Goal: Task Accomplishment & Management: Use online tool/utility

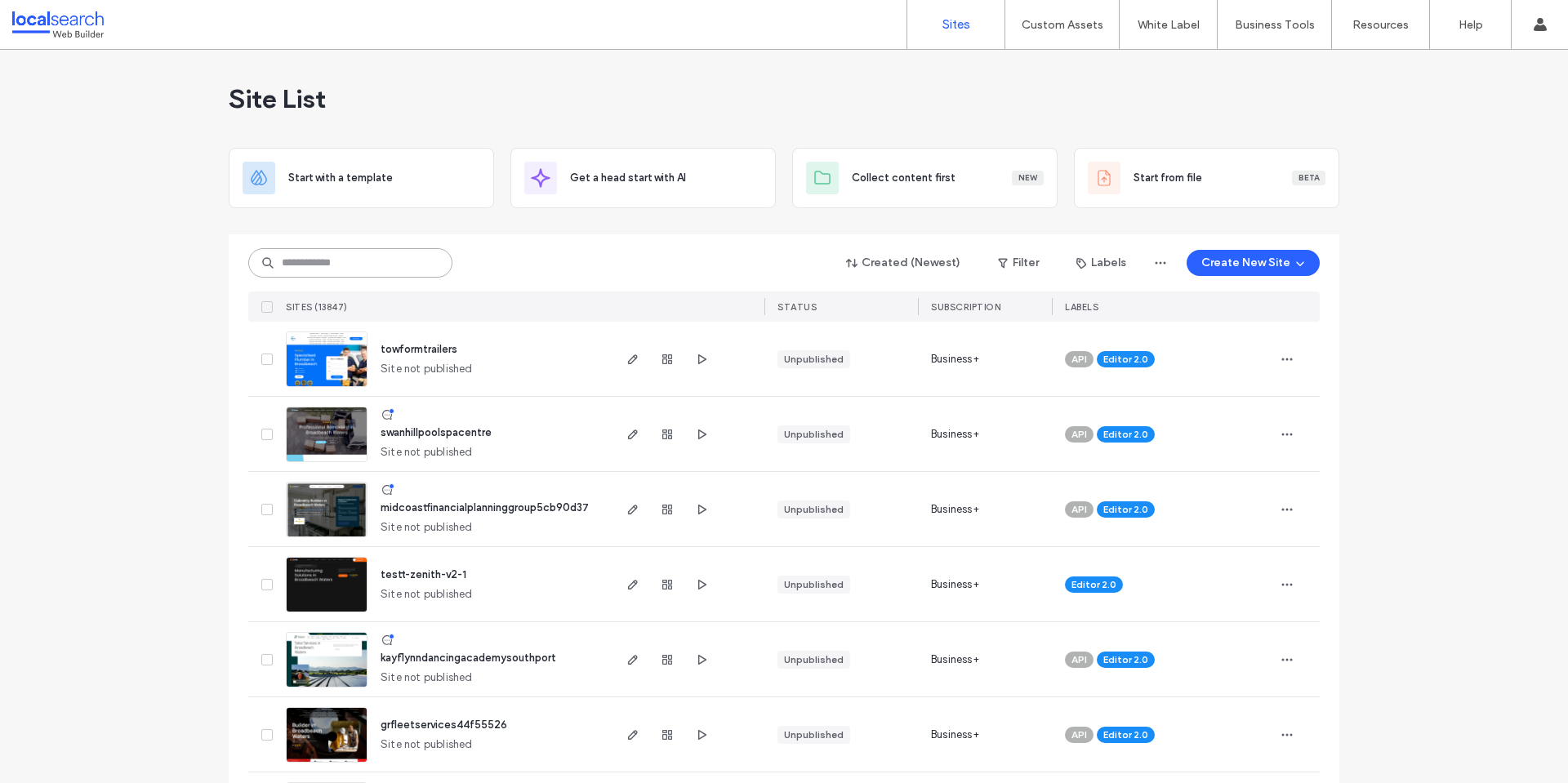
drag, startPoint x: 0, startPoint y: 0, endPoint x: 373, endPoint y: 80, distance: 381.5
click at [373, 249] on input at bounding box center [350, 263] width 204 height 29
paste input "********"
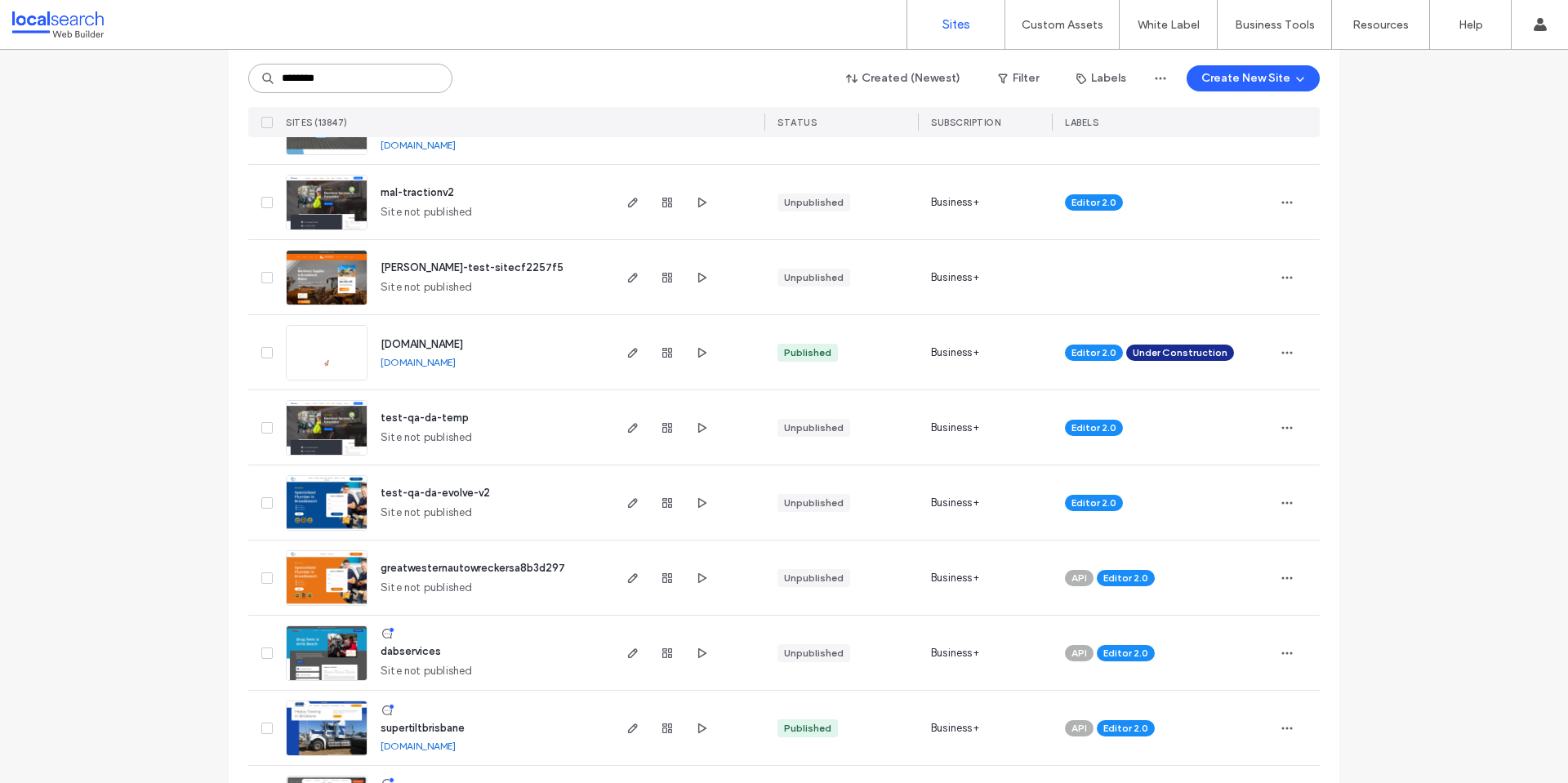
type input "********"
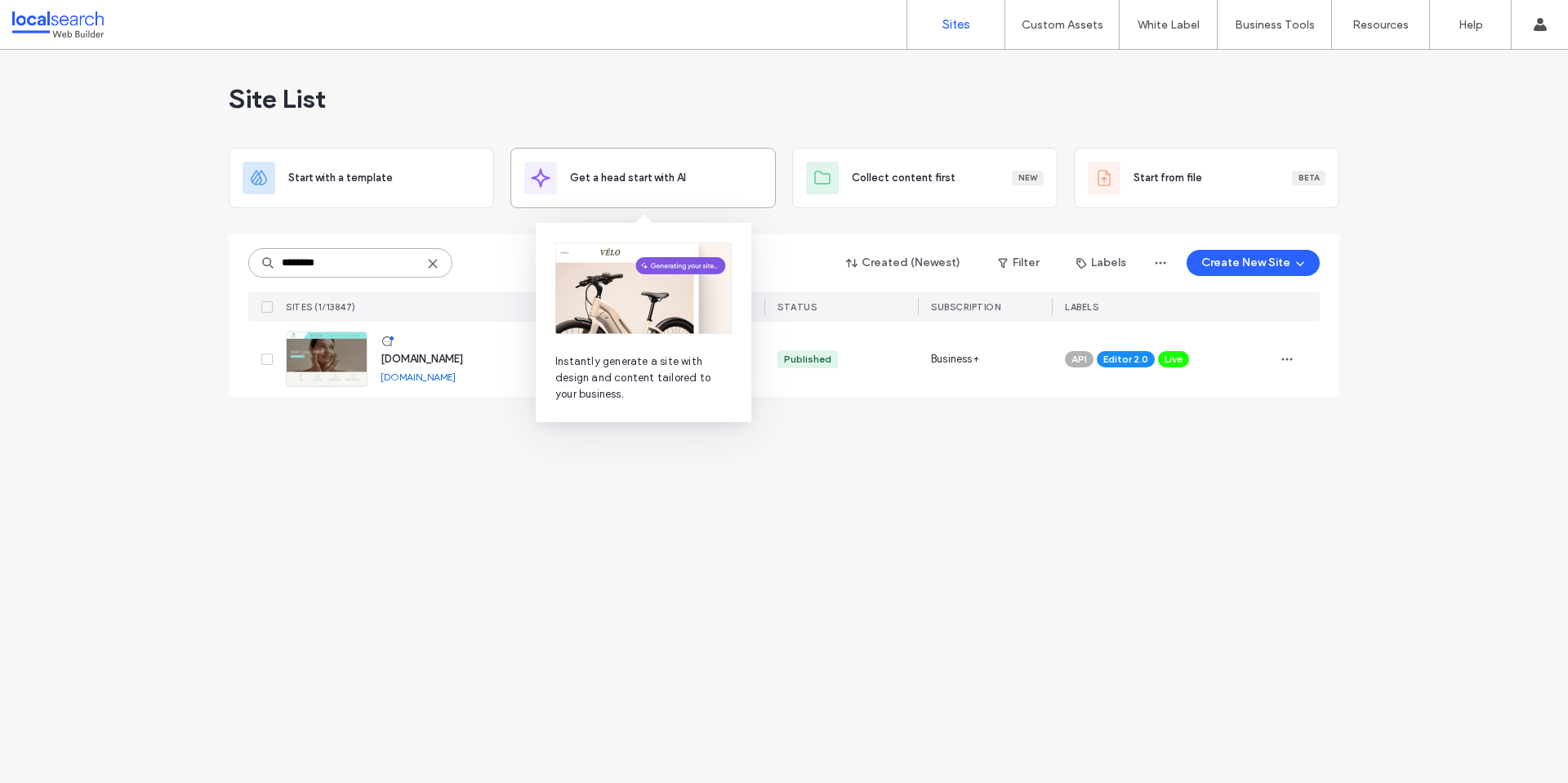
scroll to position [0, 0]
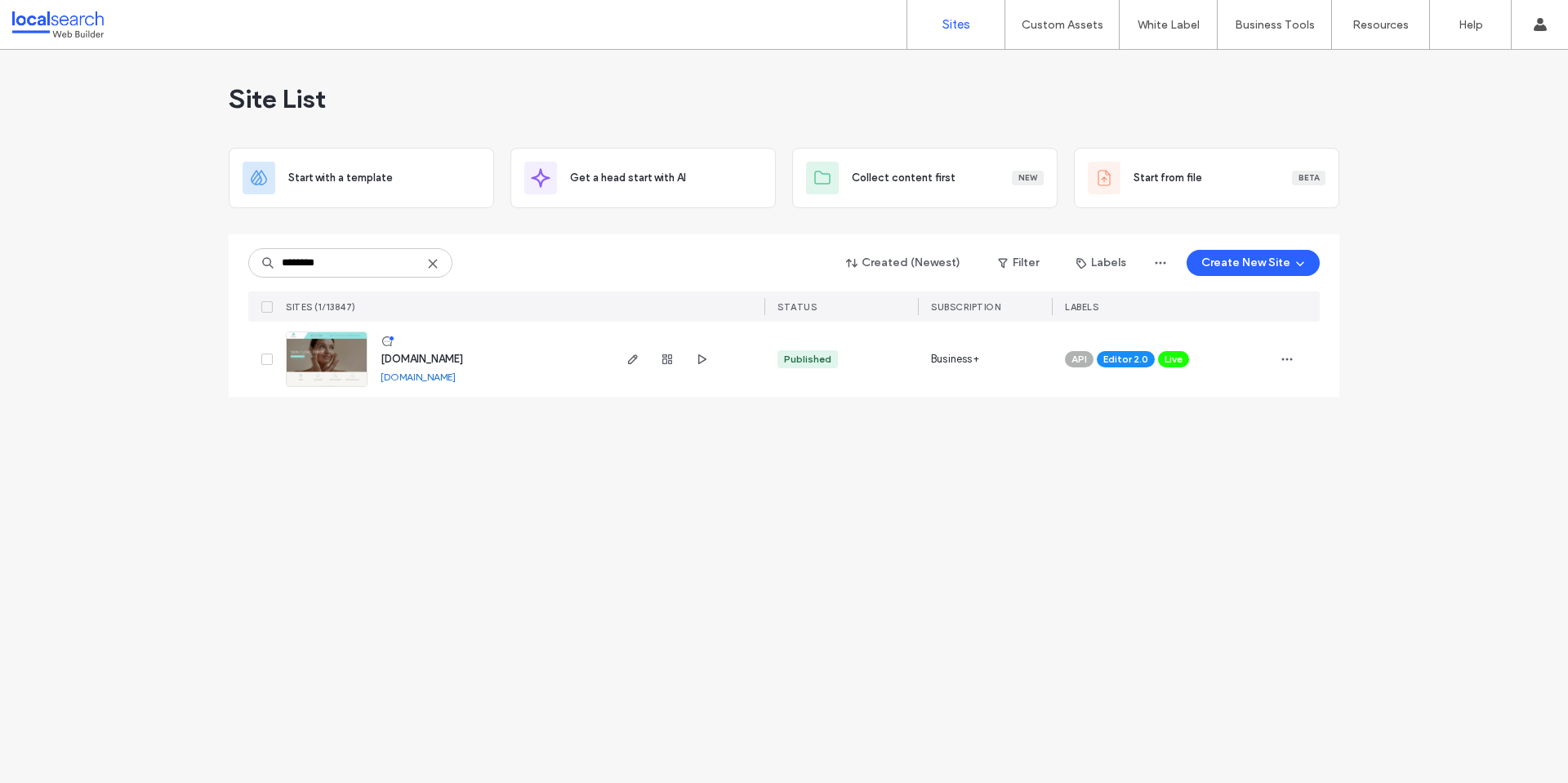
click at [333, 354] on img at bounding box center [327, 388] width 80 height 111
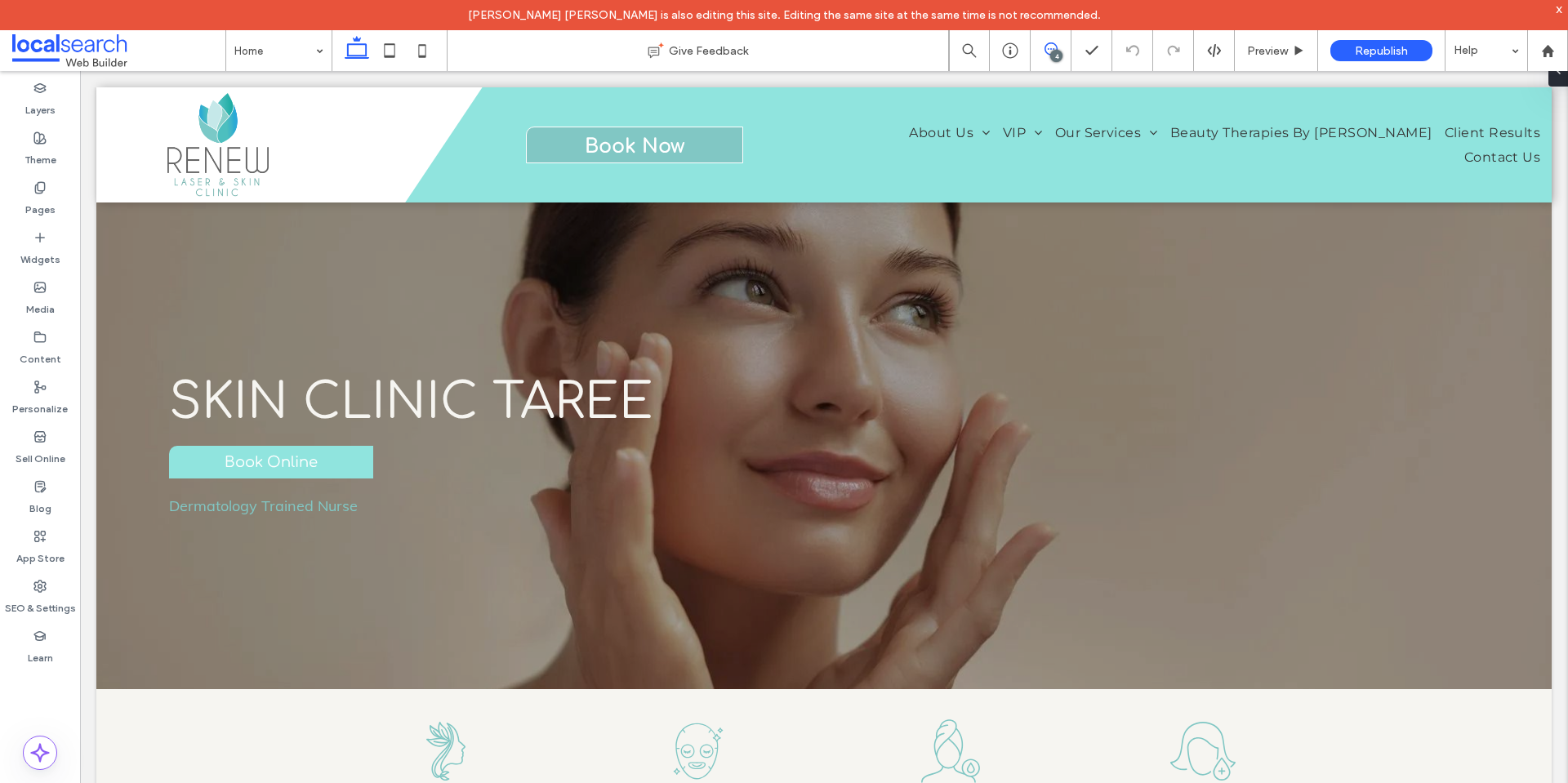
click at [1047, 52] on icon at bounding box center [1051, 49] width 13 height 13
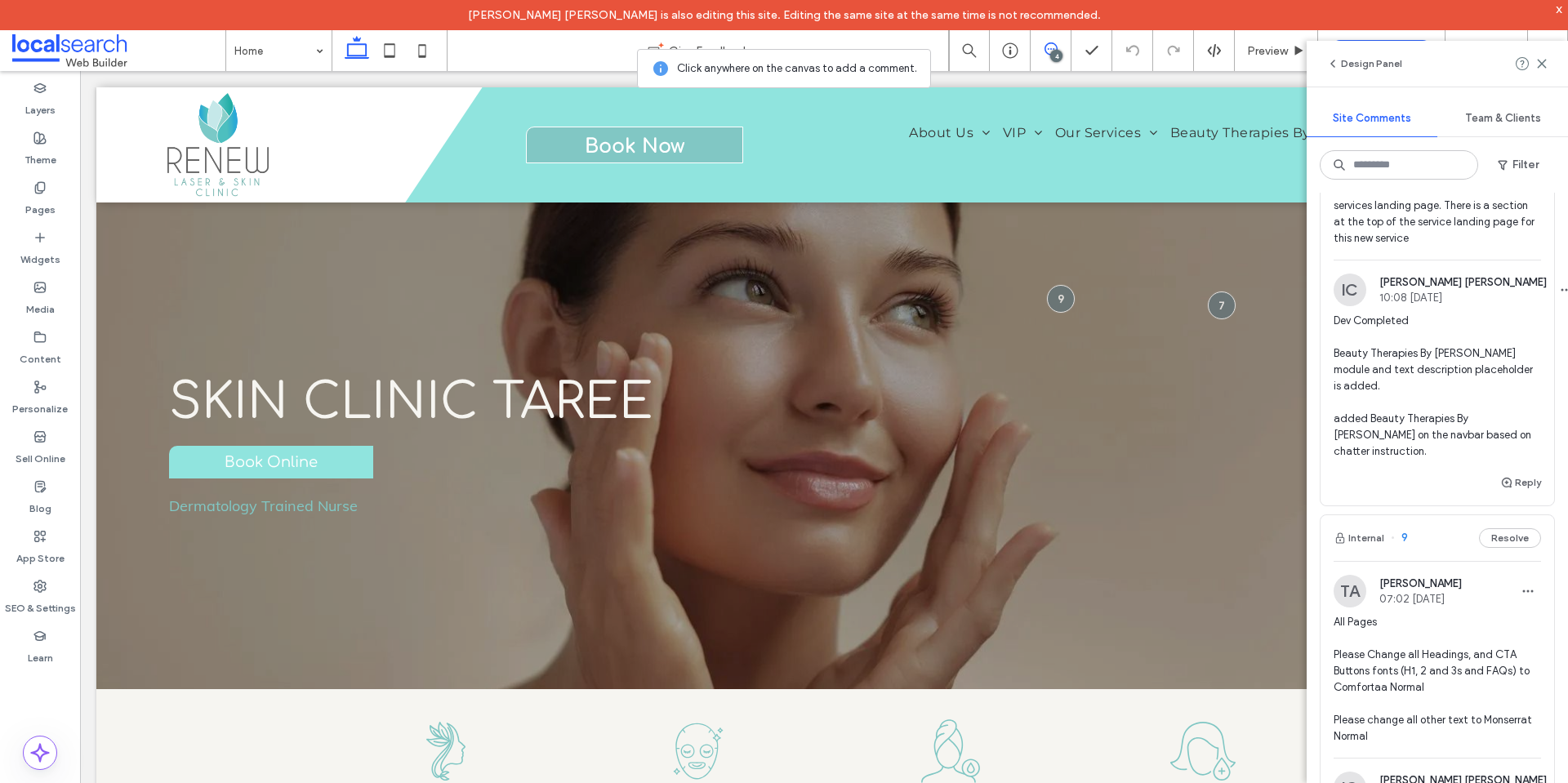
scroll to position [326, 0]
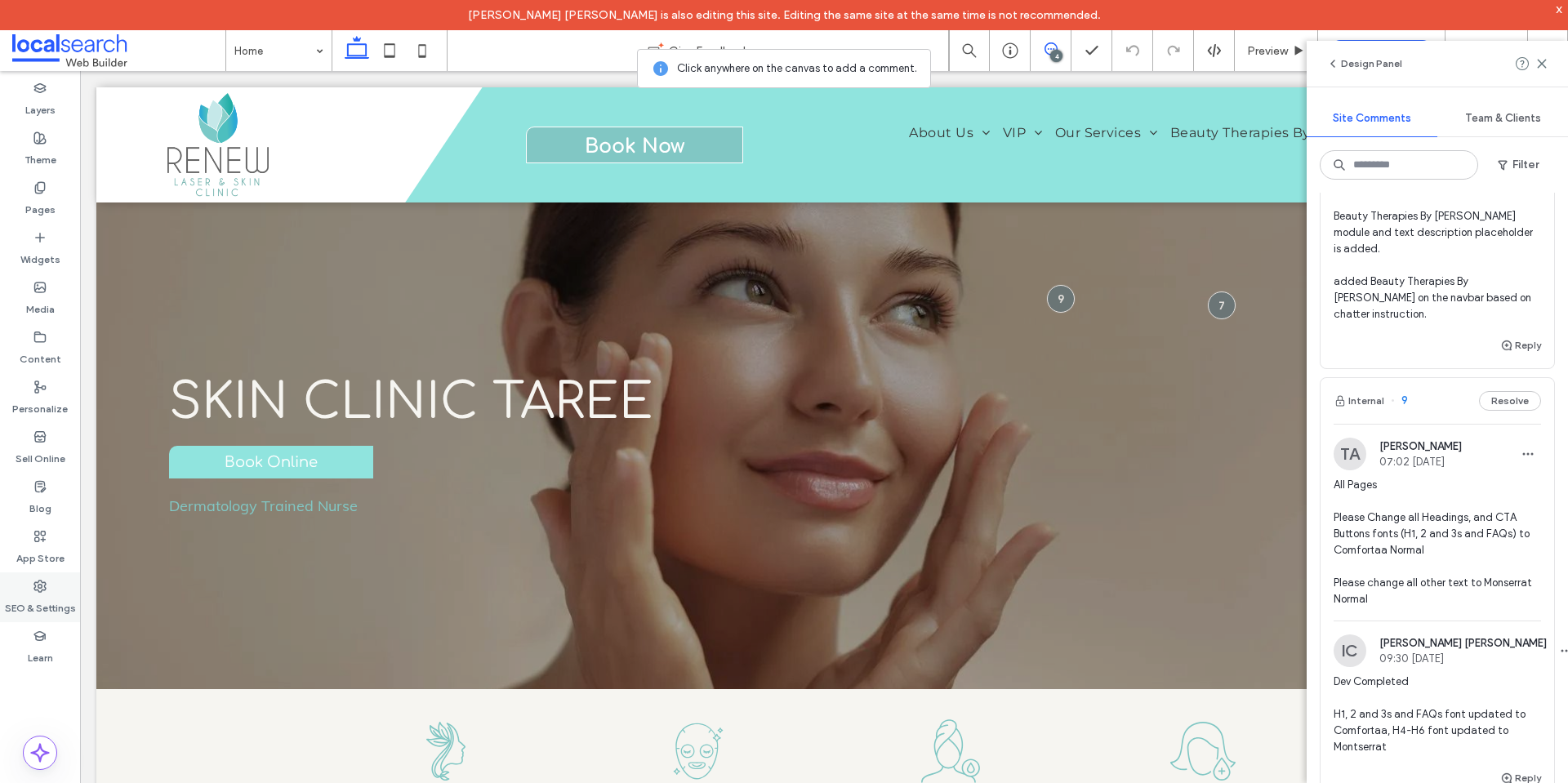
click at [47, 589] on div "SEO & Settings" at bounding box center [40, 597] width 80 height 50
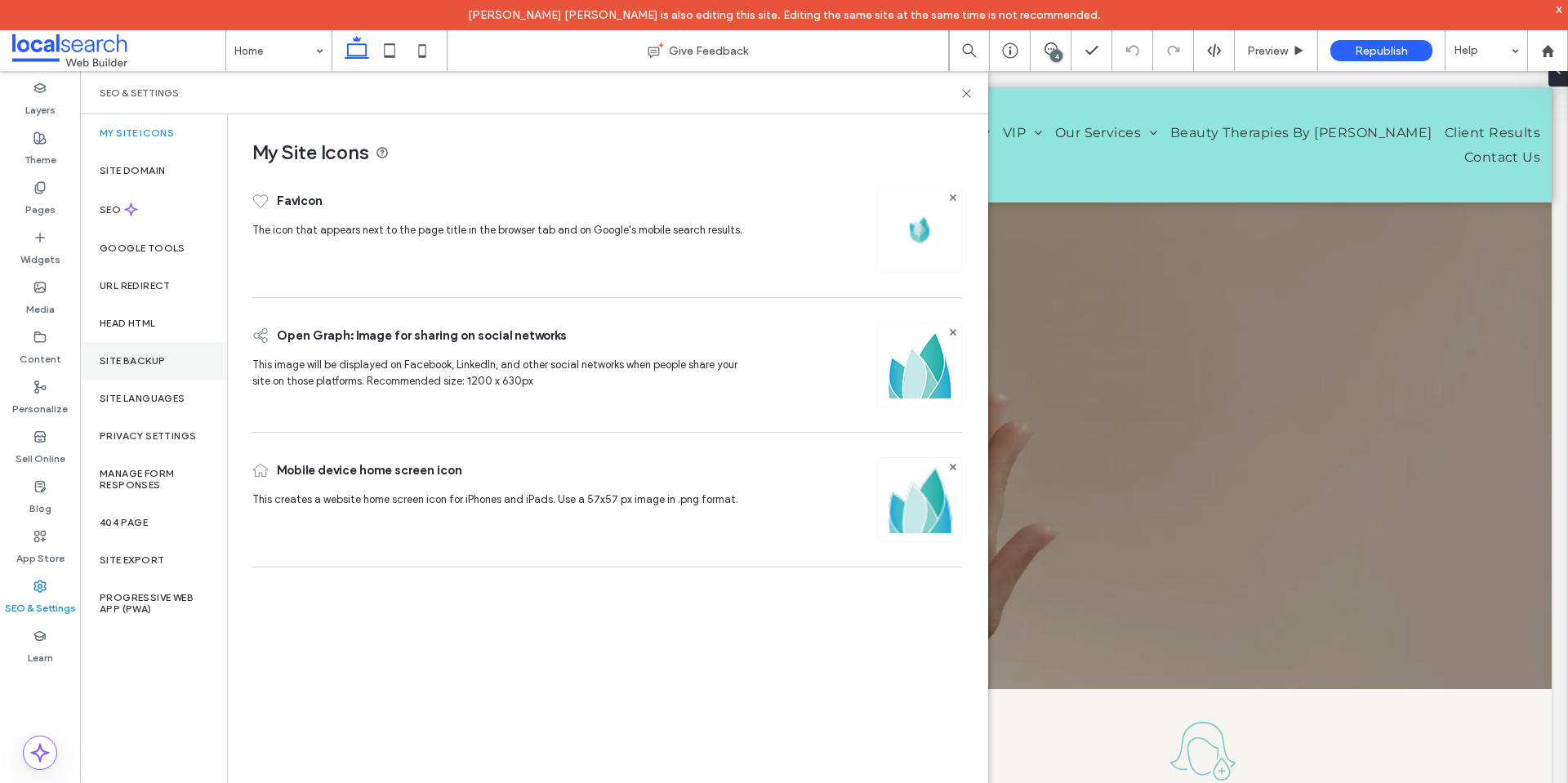
click at [160, 351] on div "Site Backup" at bounding box center [153, 361] width 147 height 37
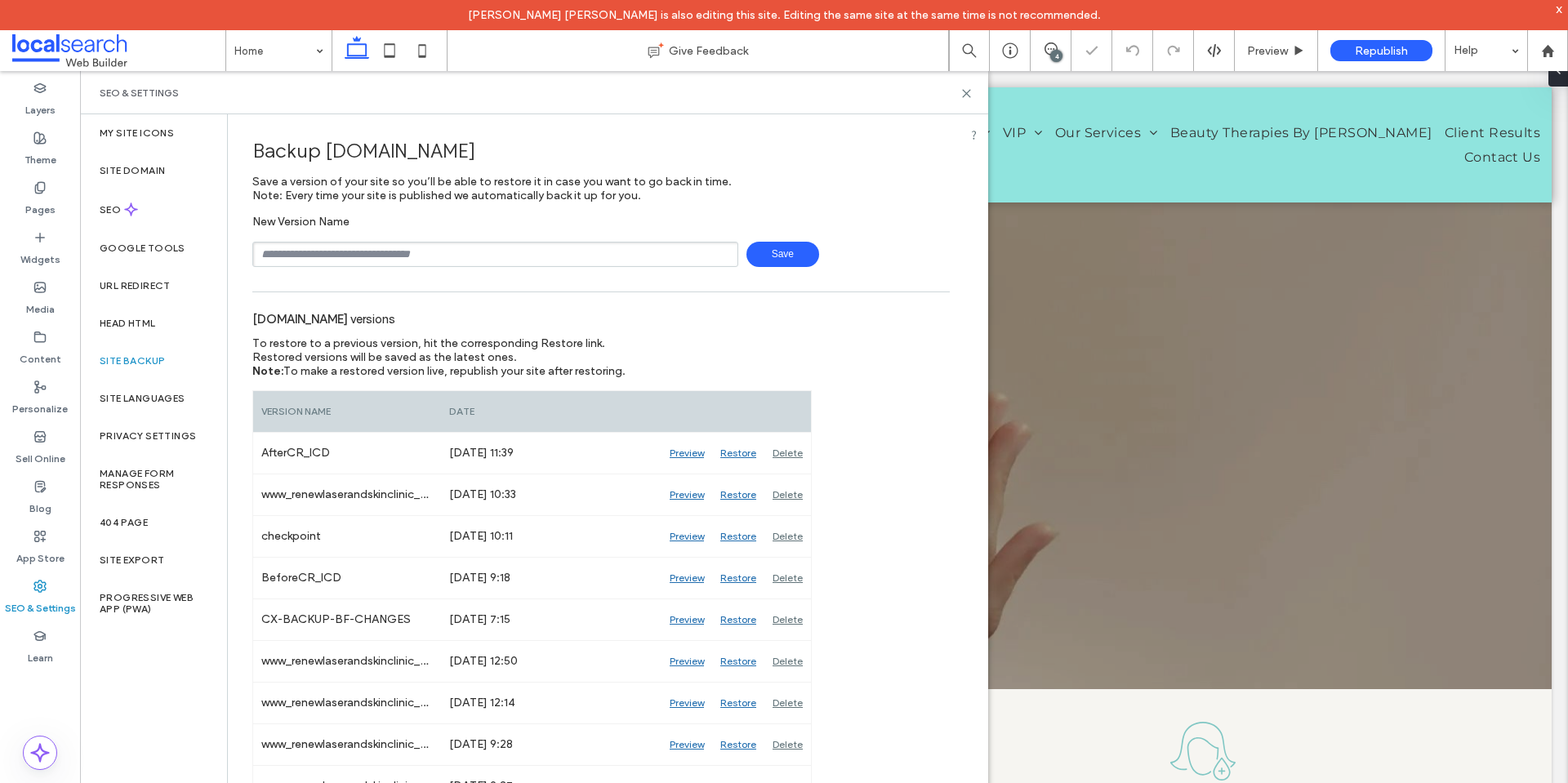
click at [441, 252] on input "text" at bounding box center [495, 254] width 486 height 26
type input "**********"
click at [765, 261] on span "Save" at bounding box center [783, 254] width 73 height 26
click at [962, 97] on icon at bounding box center [967, 94] width 12 height 12
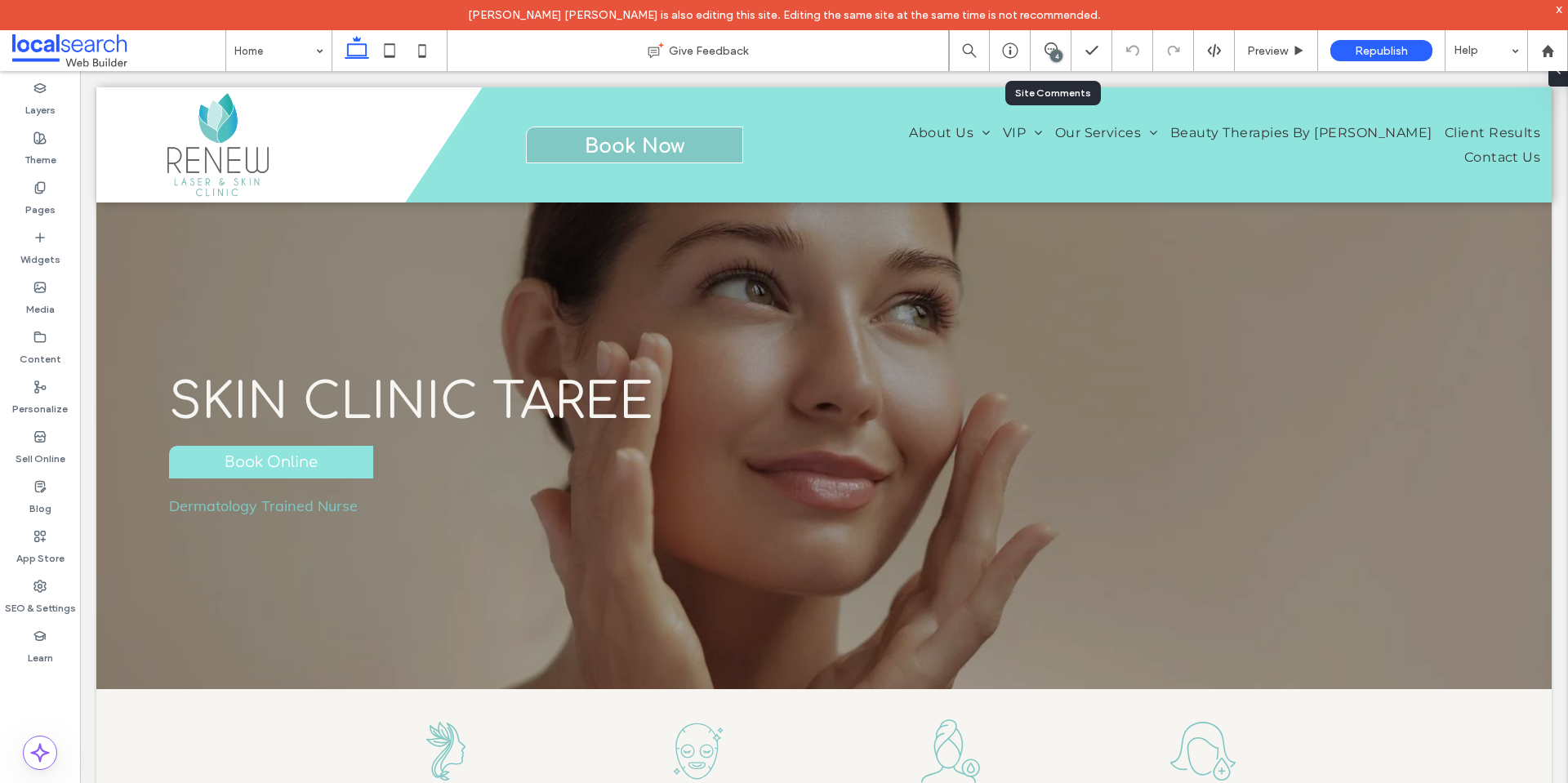
click at [1044, 57] on div "4" at bounding box center [1050, 50] width 40 height 16
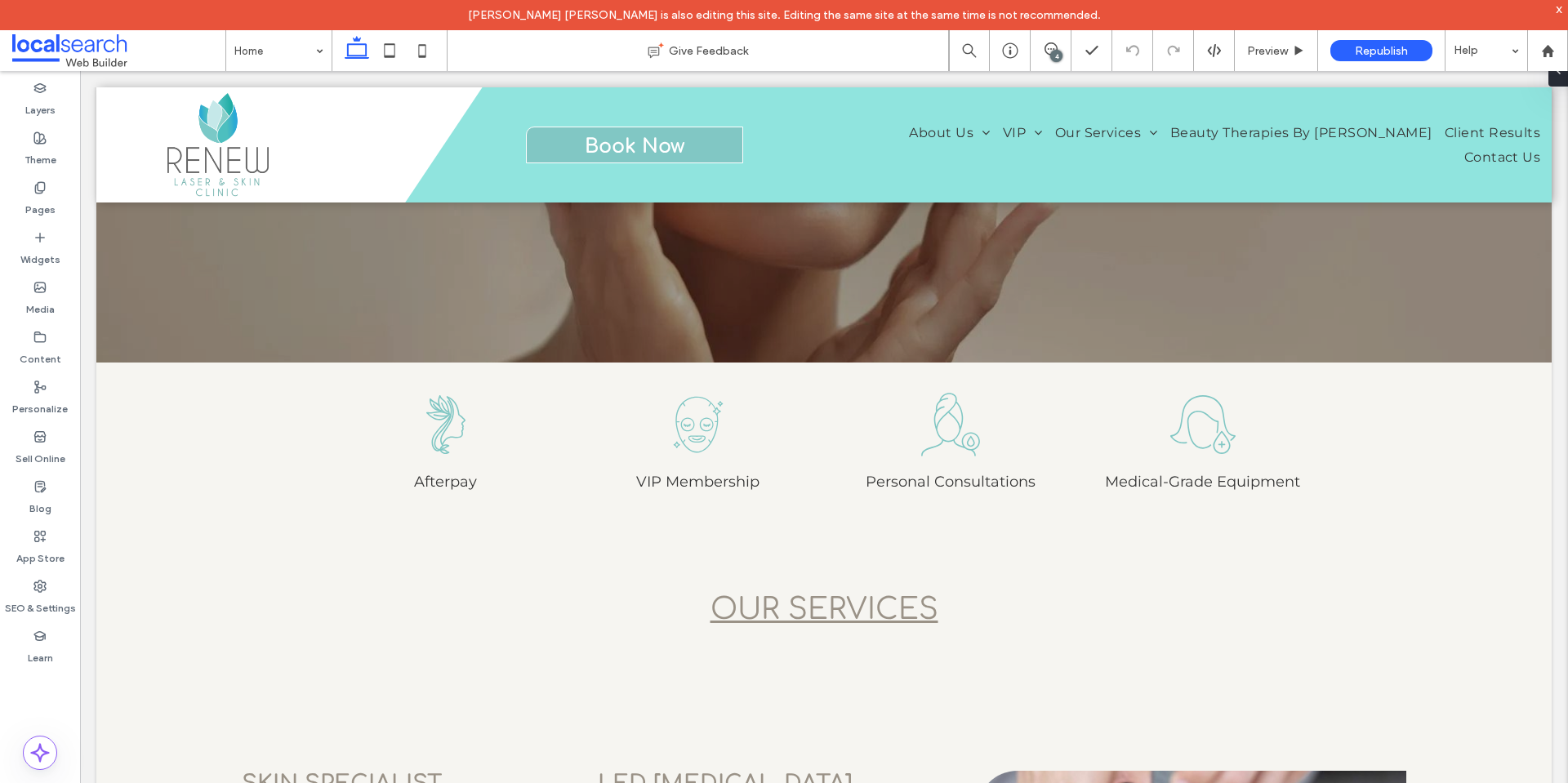
click at [1059, 51] on div "4" at bounding box center [1057, 56] width 12 height 12
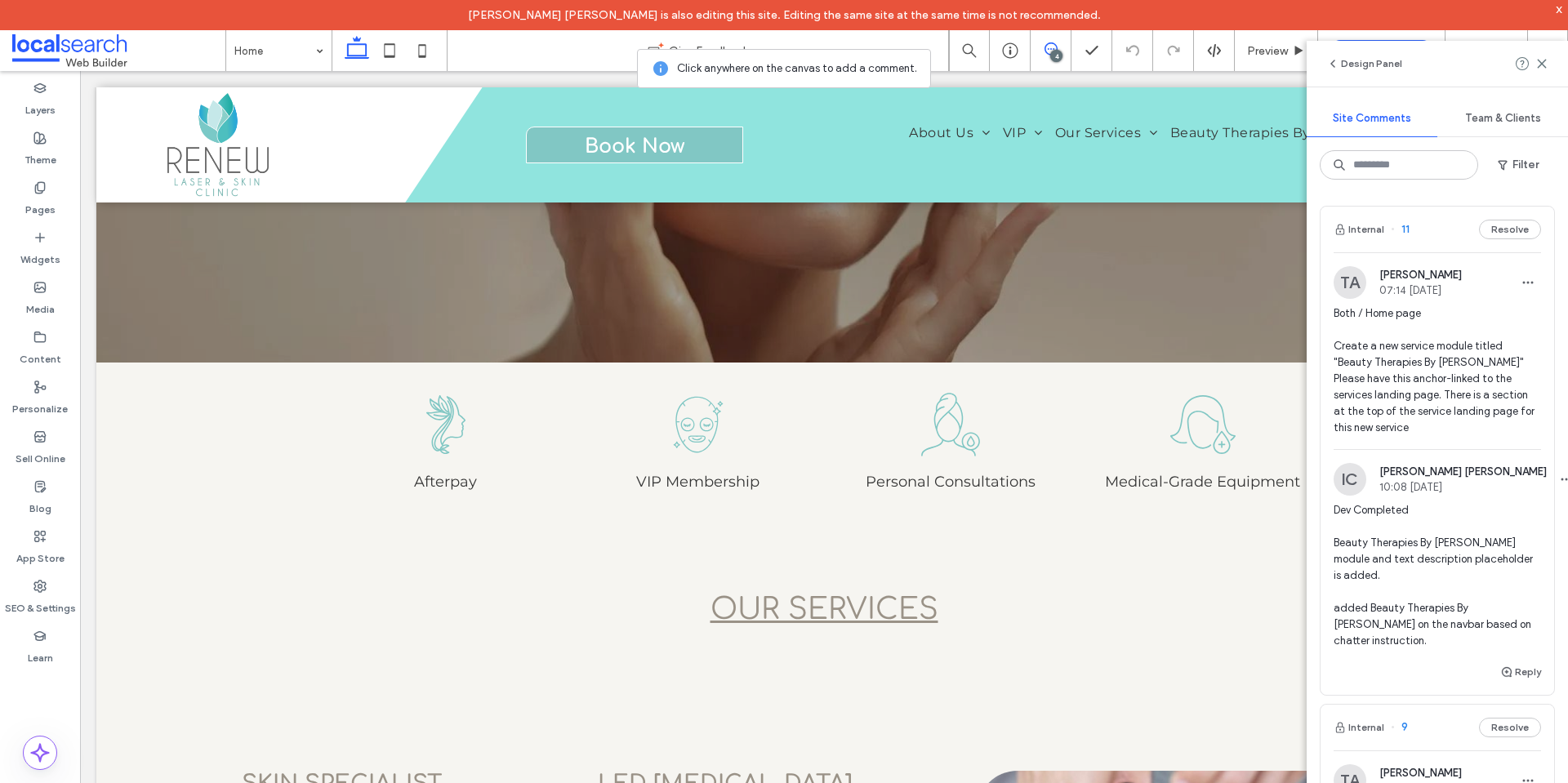
click at [1477, 426] on span "Both / Home page Create a new service module titled "Beauty Therapies By Chloe"…" at bounding box center [1437, 371] width 207 height 131
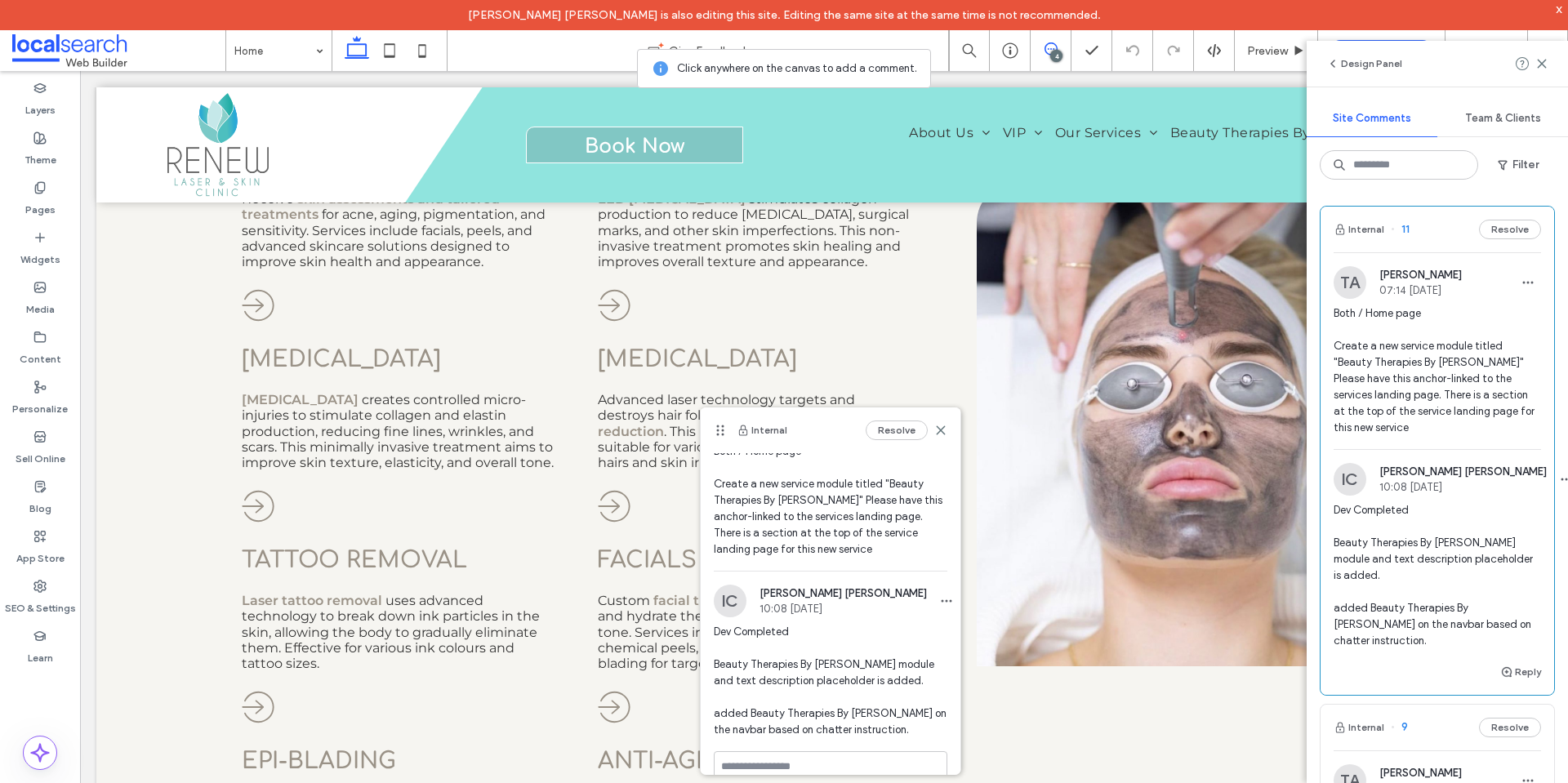
scroll to position [75, 0]
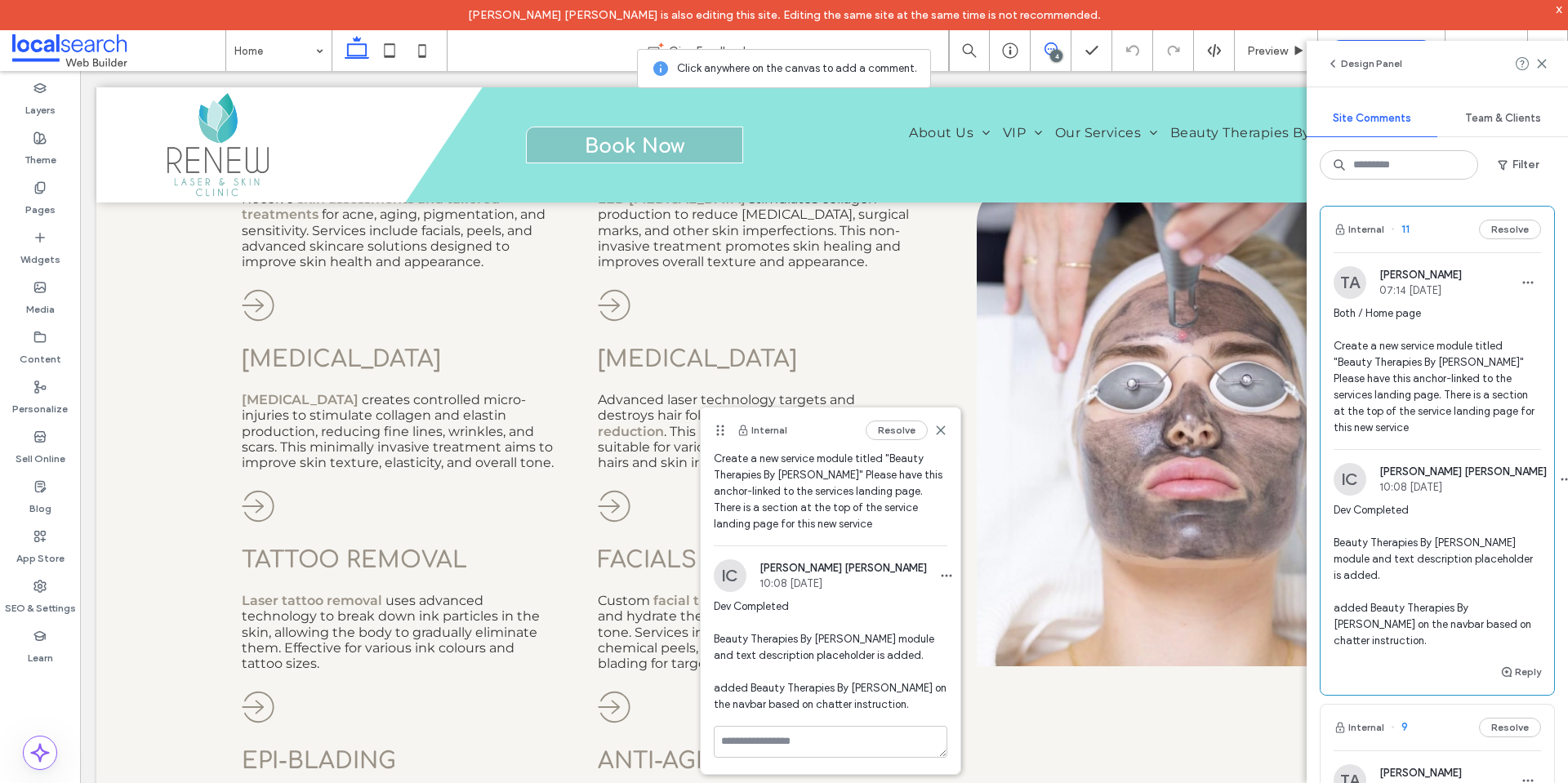
click at [842, 672] on span "Dev Completed Beauty Therapies By Chloe module and text description placeholder…" at bounding box center [831, 656] width 234 height 114
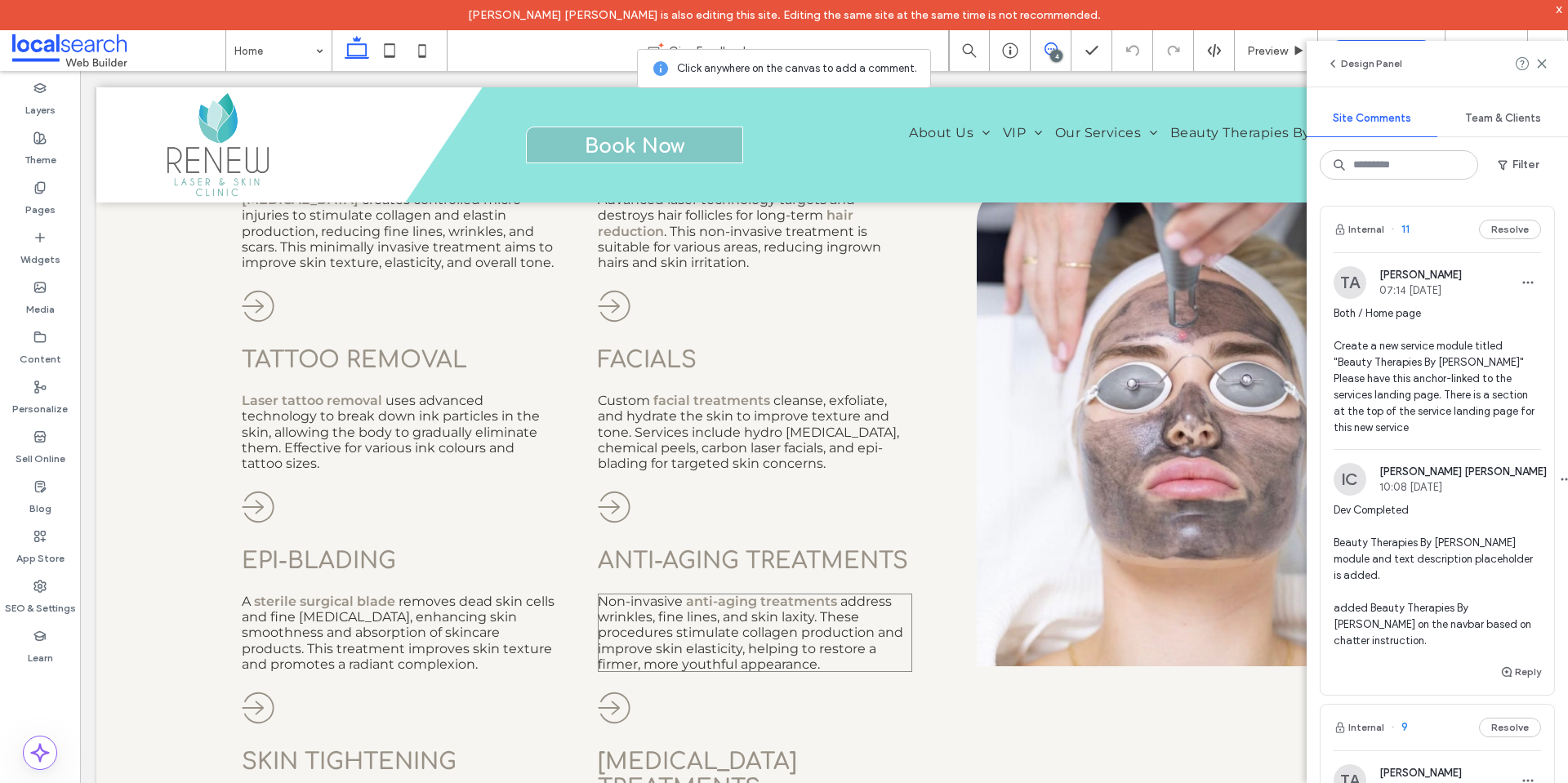
scroll to position [1278, 0]
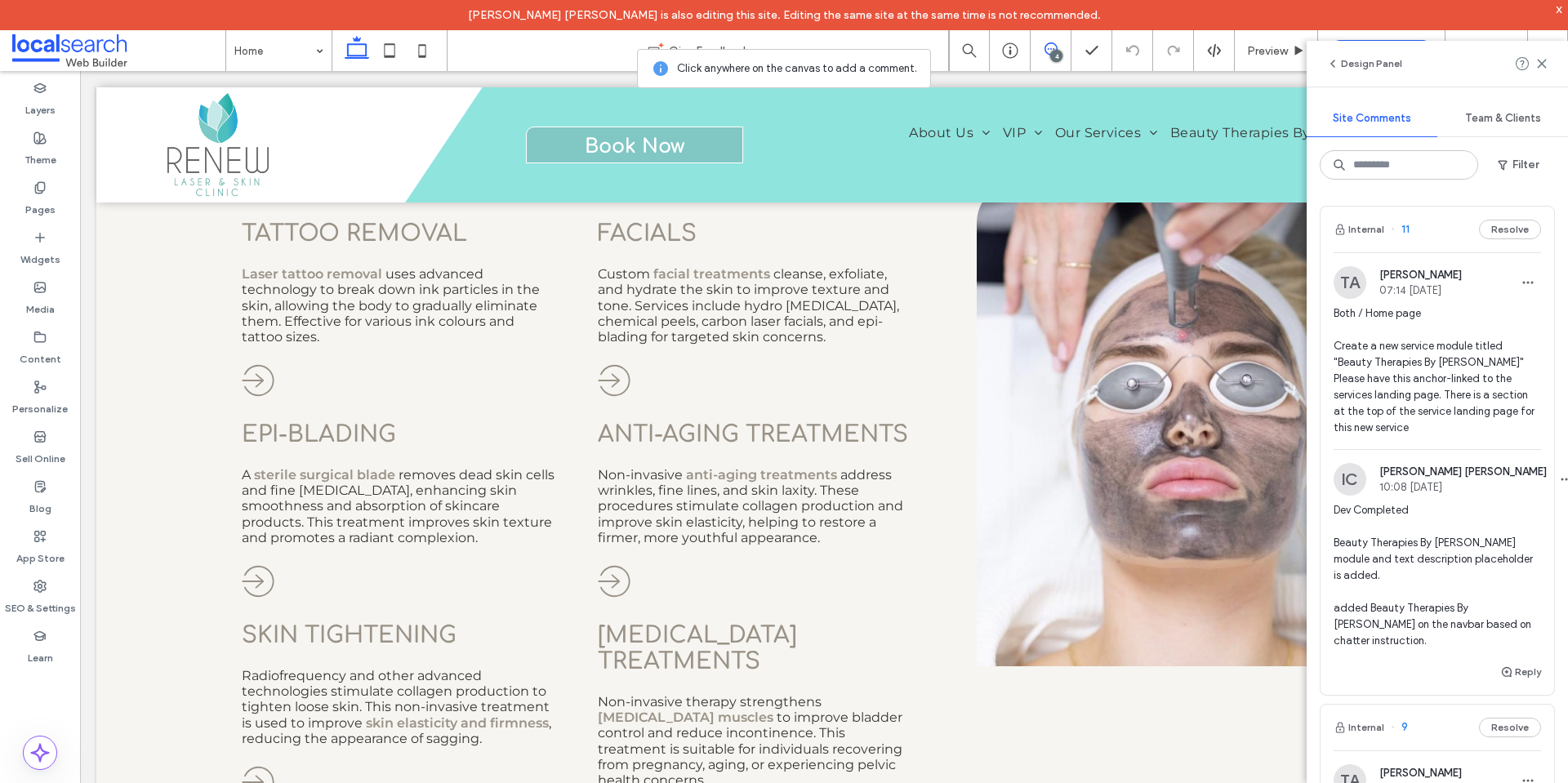
click at [1462, 526] on span "Dev Completed Beauty Therapies By Chloe module and text description placeholder…" at bounding box center [1437, 576] width 207 height 147
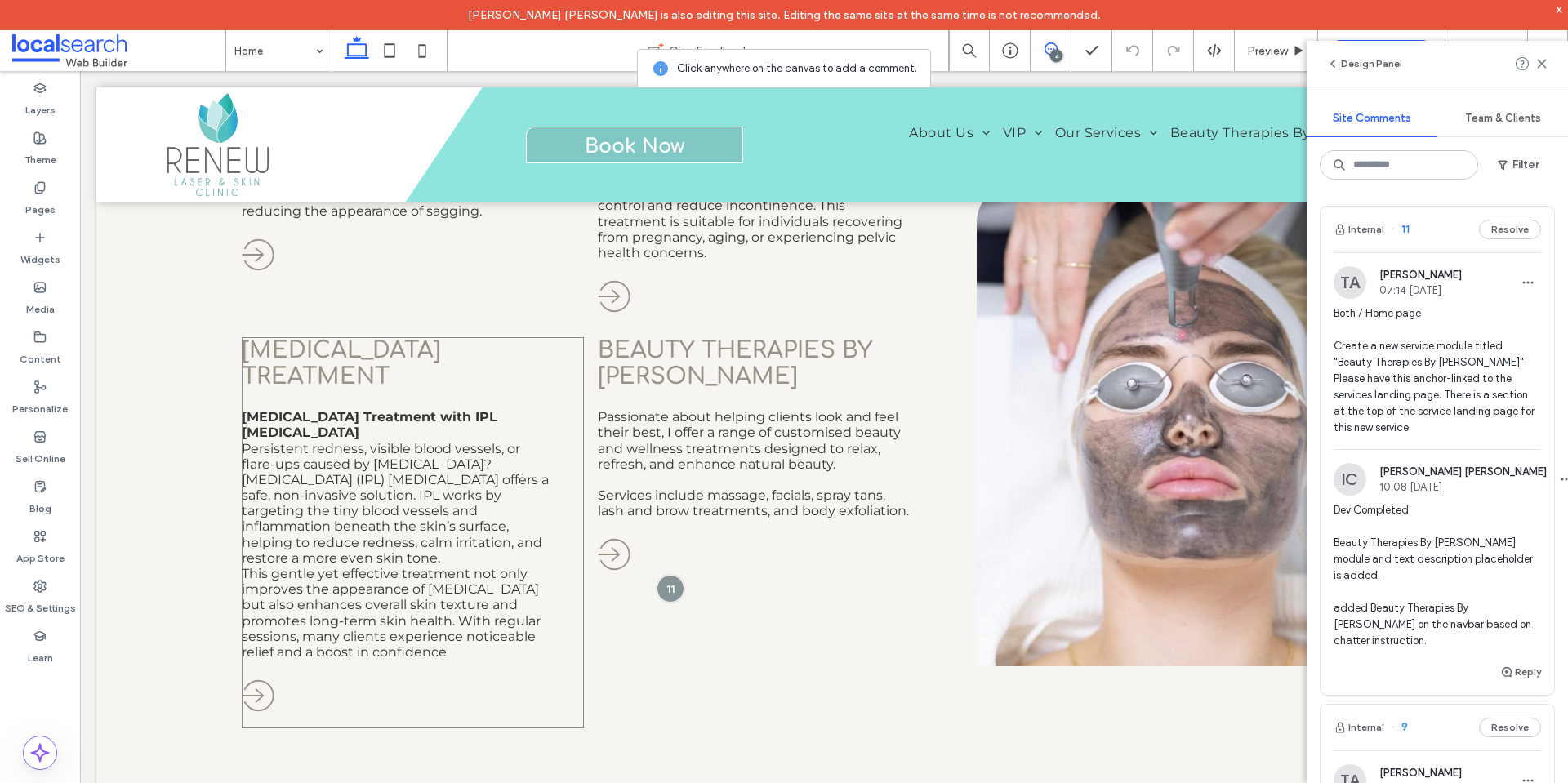
scroll to position [1932, 0]
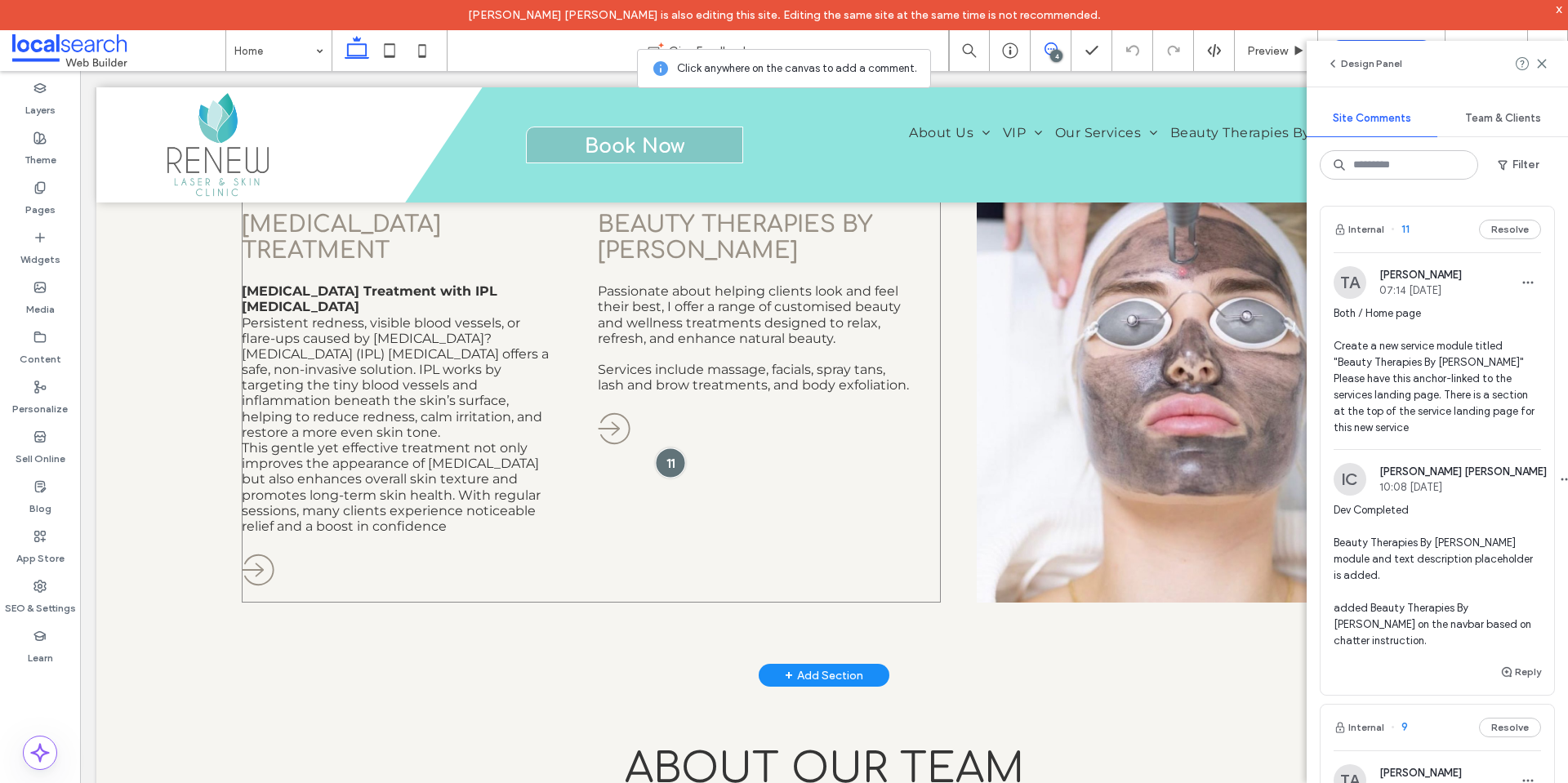
click at [664, 449] on div at bounding box center [670, 464] width 30 height 30
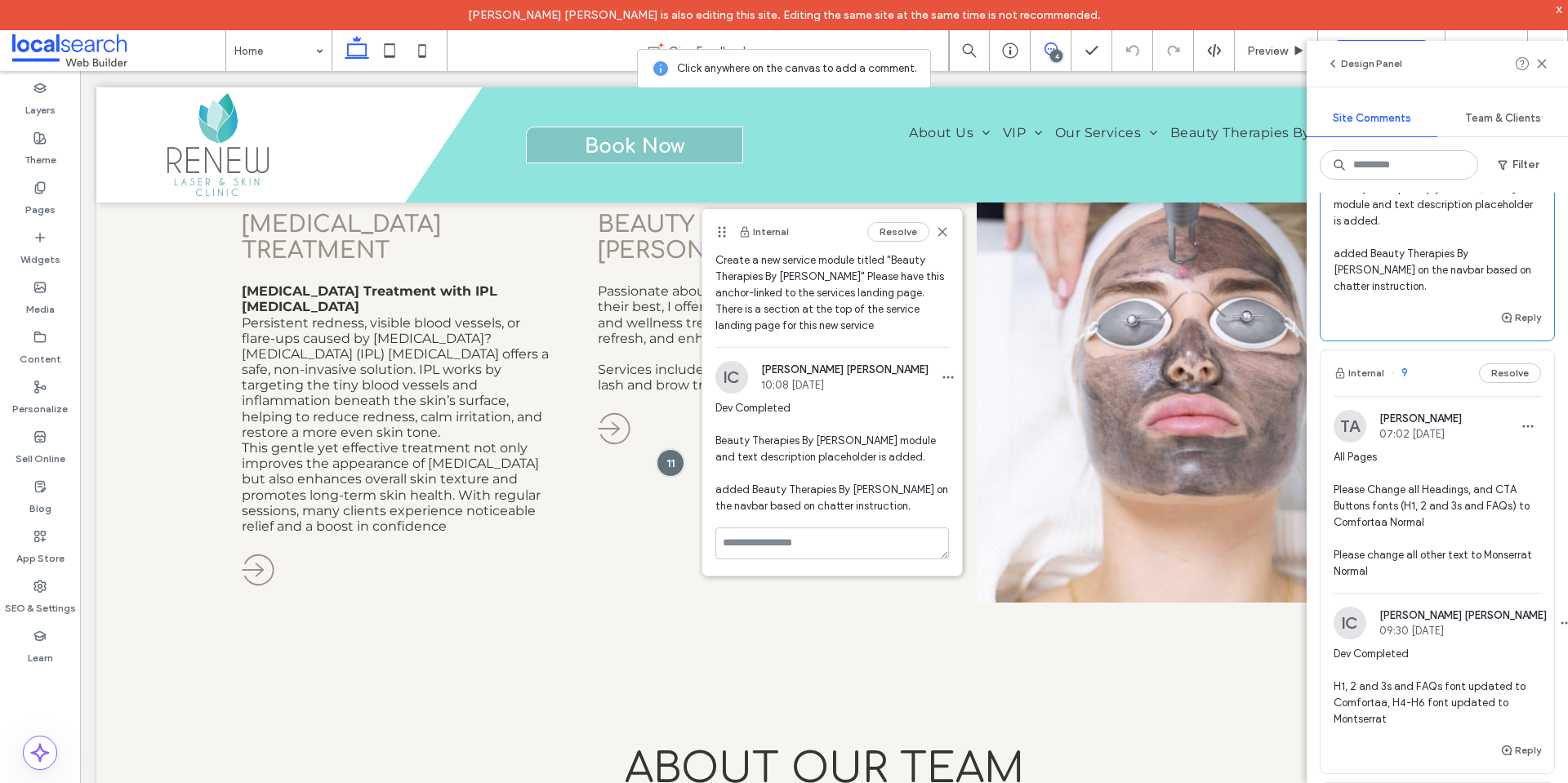
scroll to position [490, 0]
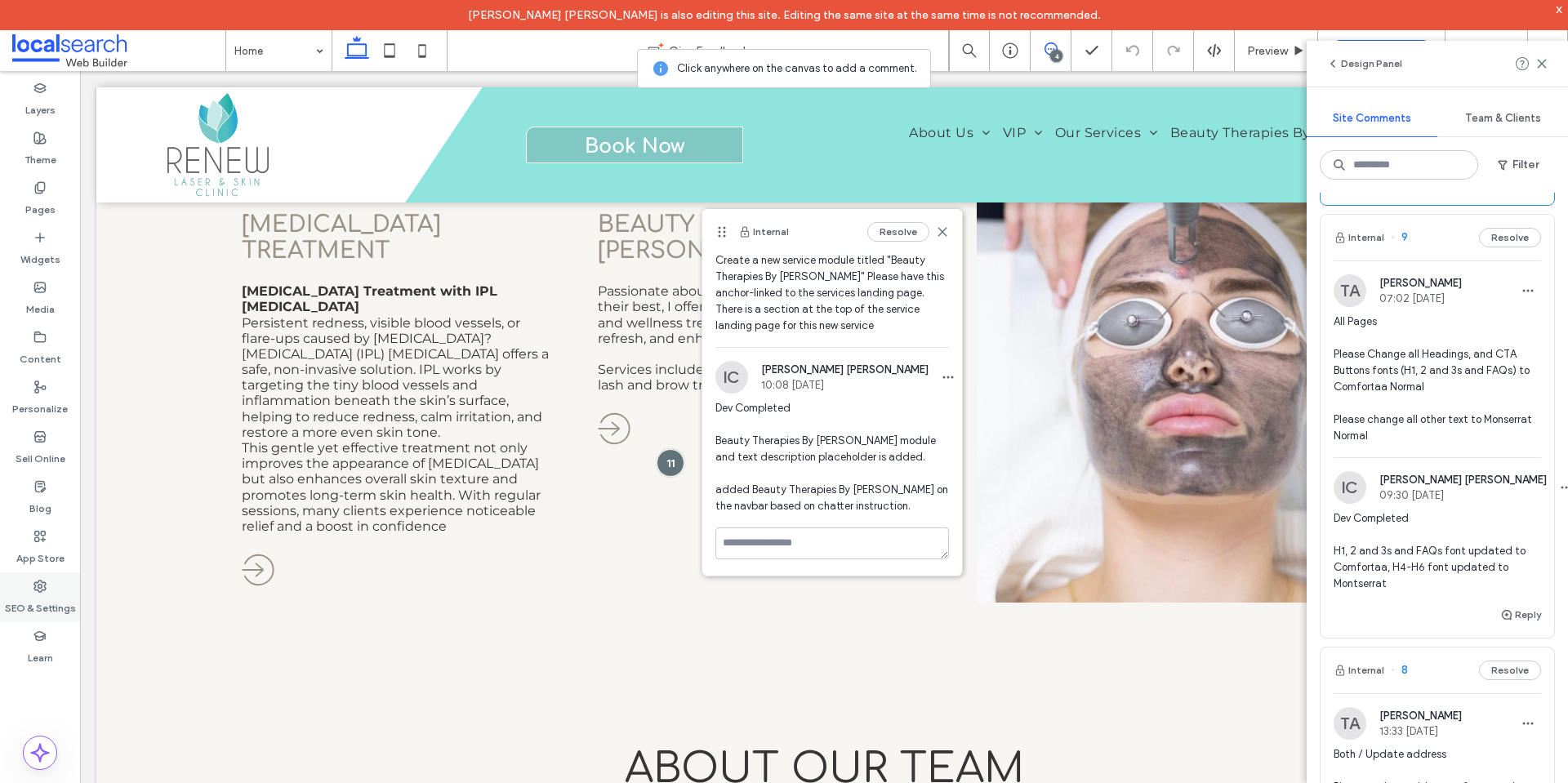
click at [29, 588] on div "SEO & Settings" at bounding box center [40, 597] width 80 height 50
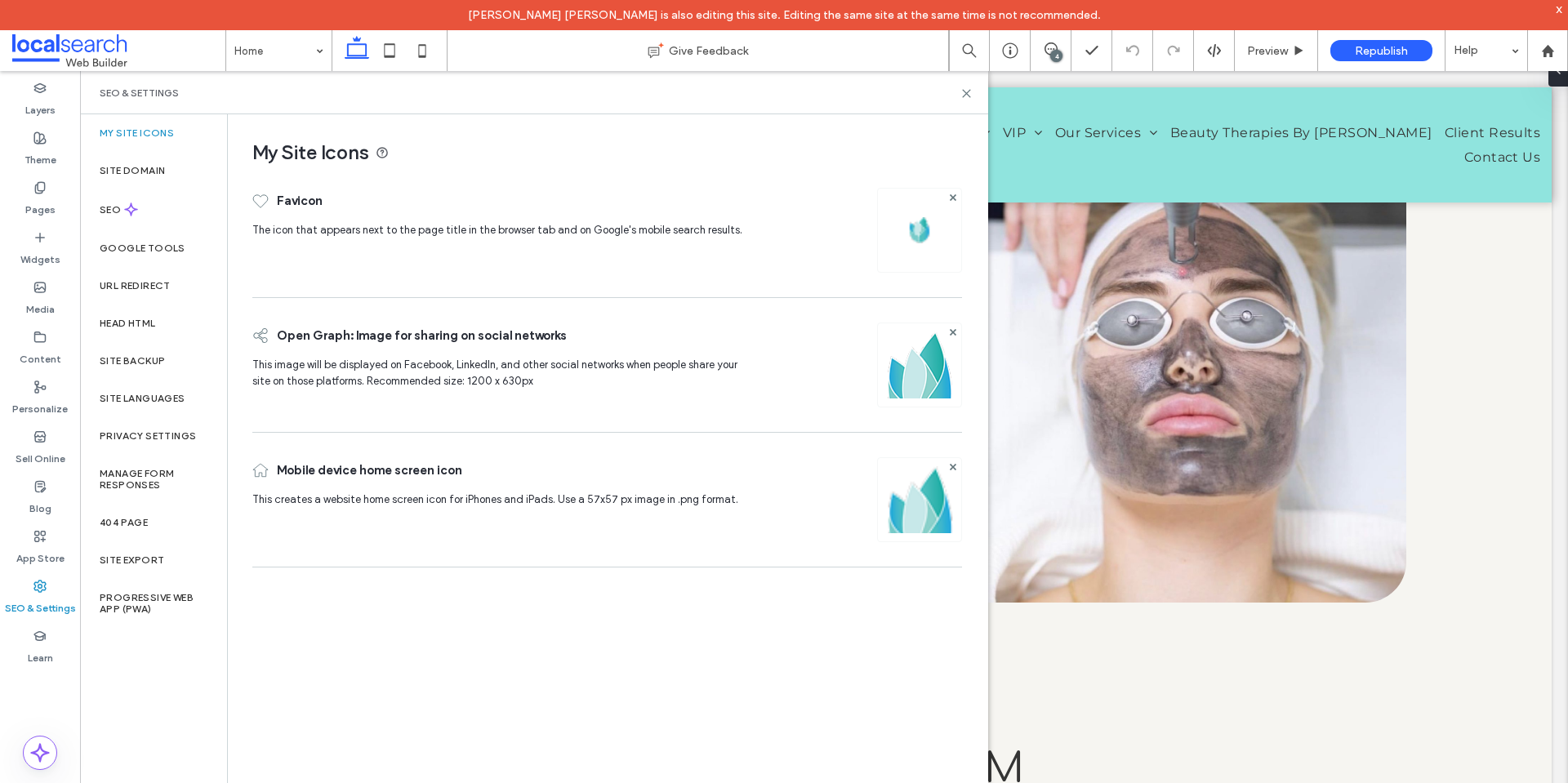
scroll to position [0, 0]
drag, startPoint x: 153, startPoint y: 347, endPoint x: 140, endPoint y: 357, distance: 16.4
click at [147, 354] on div "Site Backup" at bounding box center [153, 361] width 147 height 37
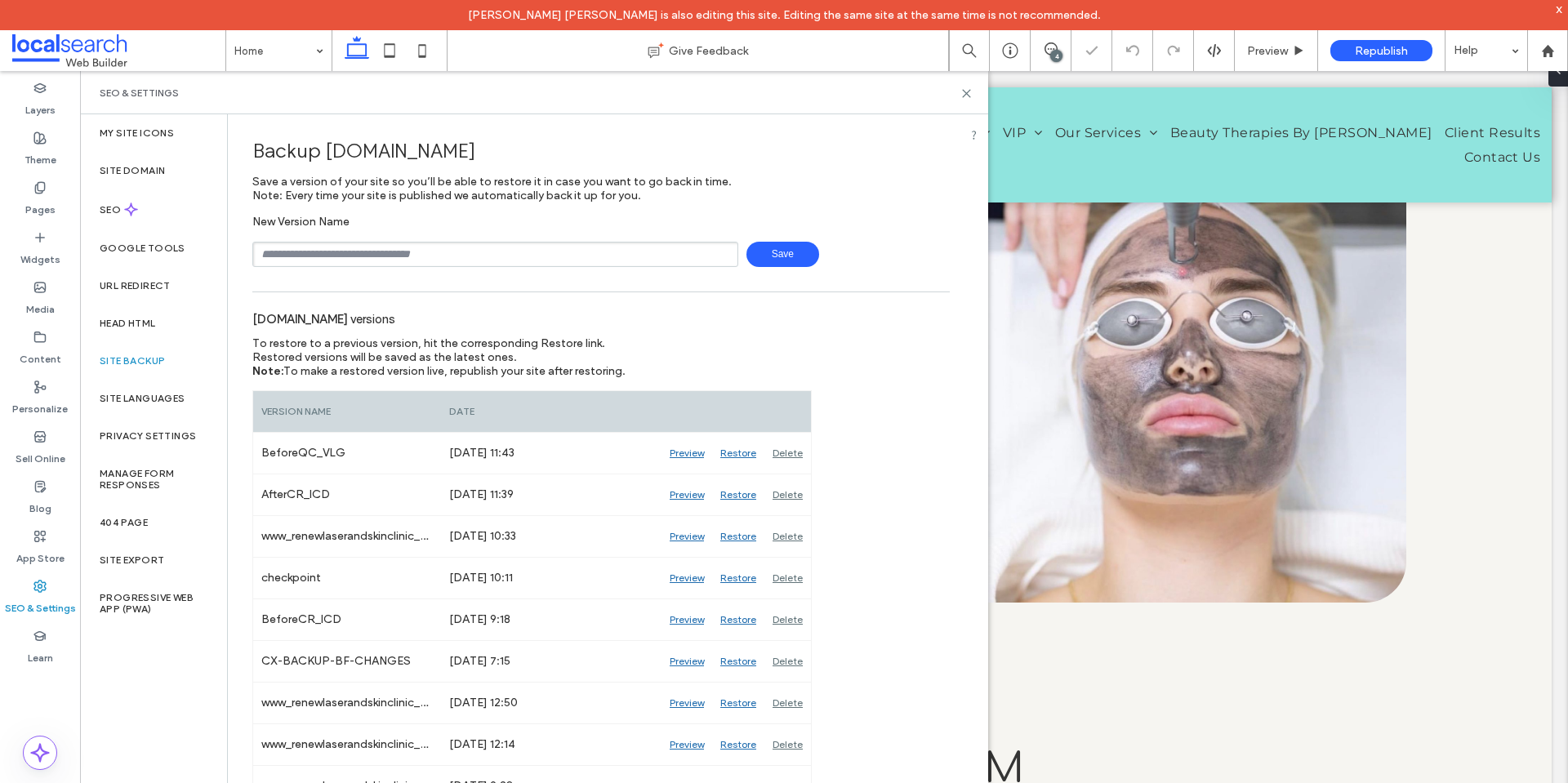
click at [870, 321] on div "www.renewlaserandskinclinic.com.au versions" at bounding box center [601, 319] width 697 height 36
click at [971, 88] on icon at bounding box center [967, 94] width 12 height 12
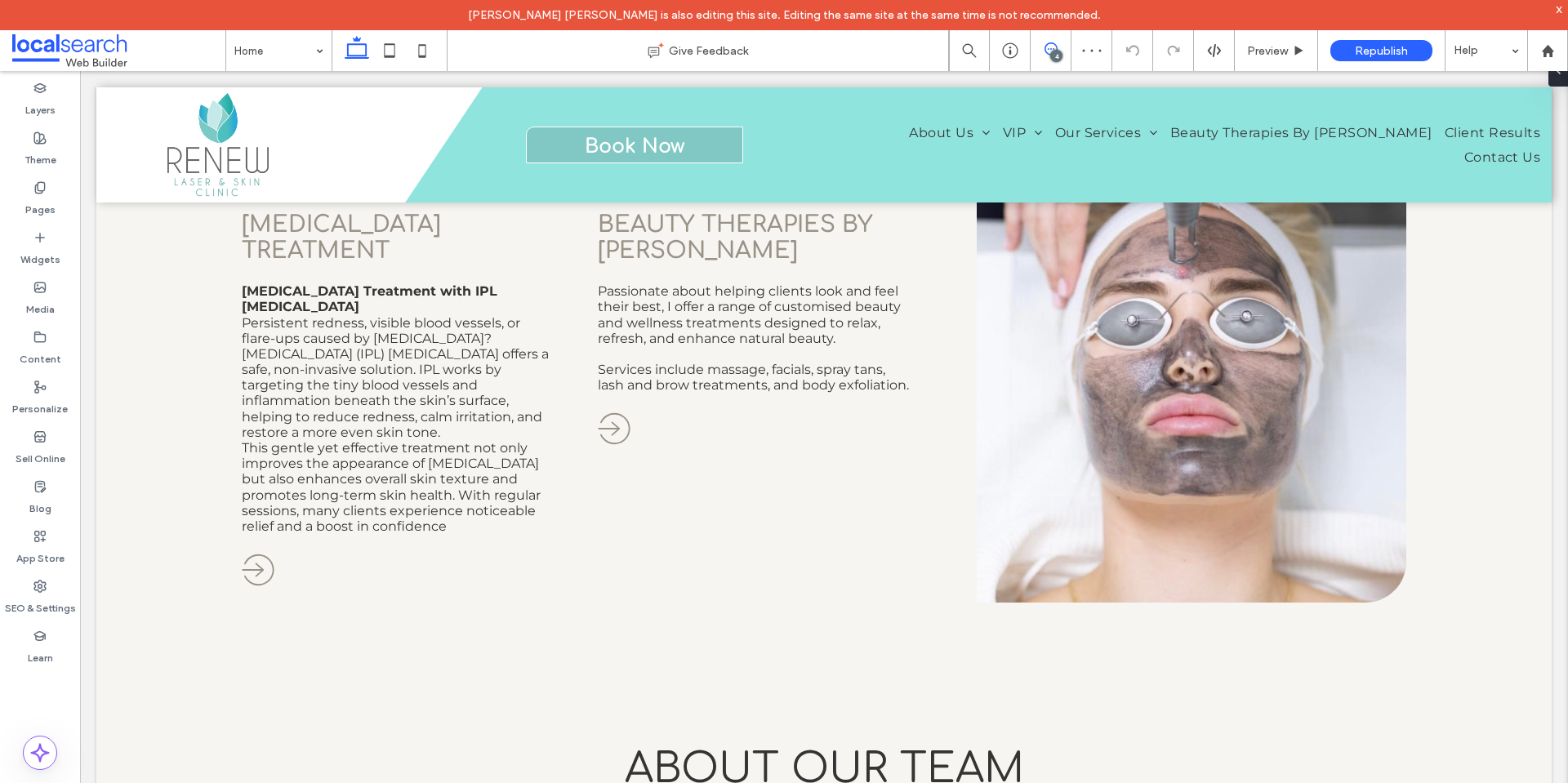
drag, startPoint x: 1057, startPoint y: 50, endPoint x: 1065, endPoint y: 51, distance: 8.1
click at [1057, 50] on div "4" at bounding box center [1057, 56] width 12 height 12
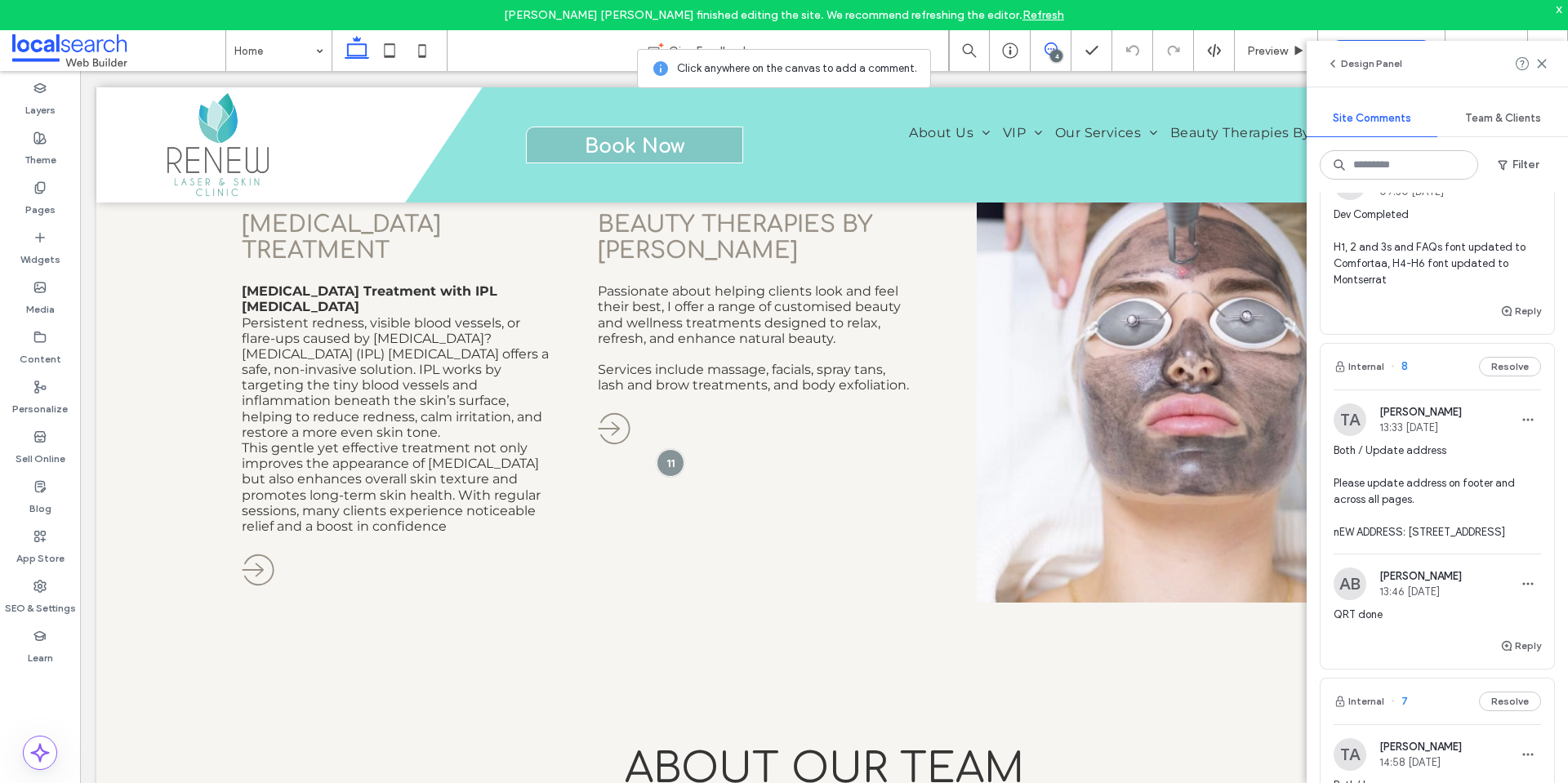
scroll to position [653, 0]
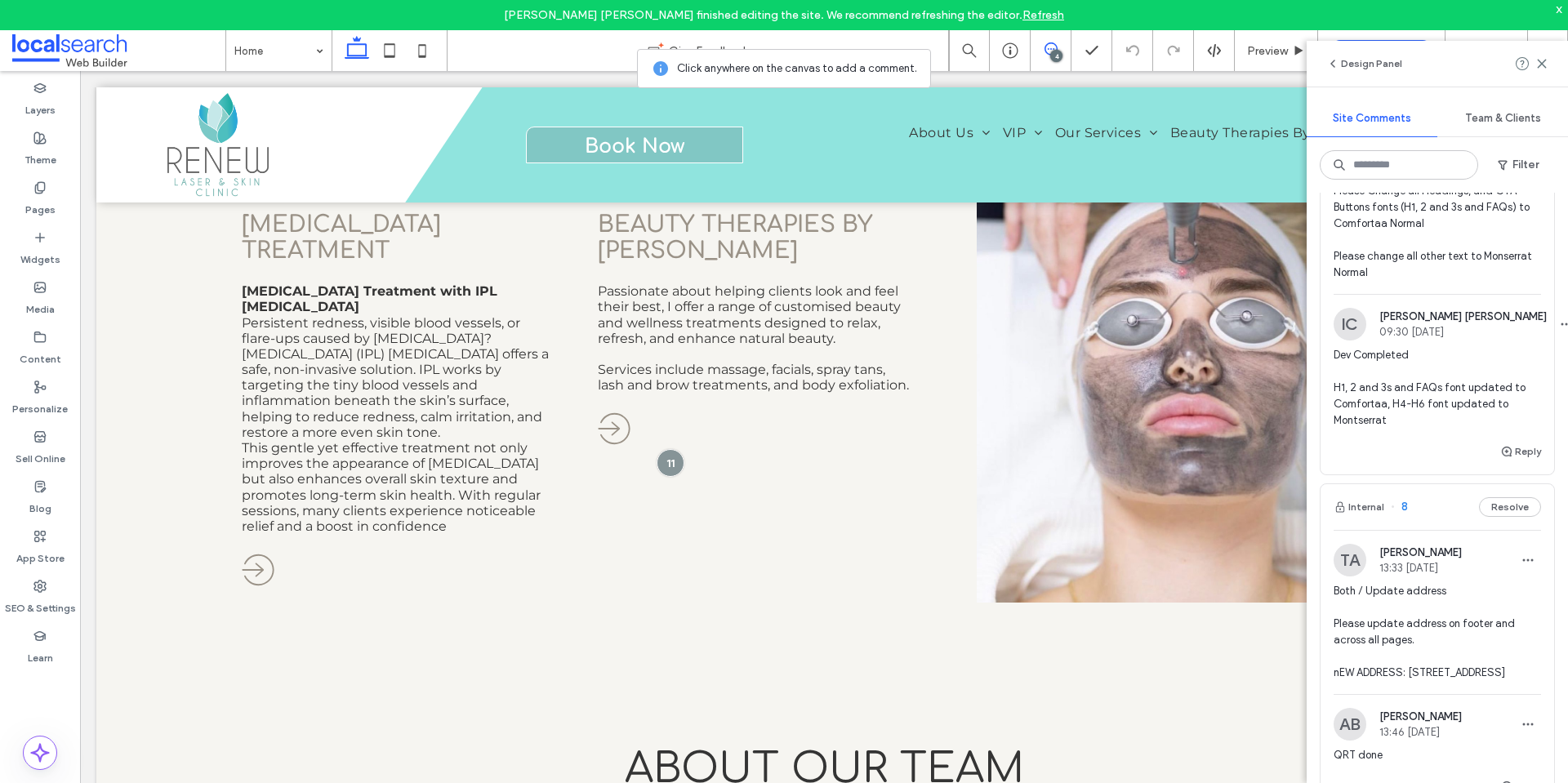
click at [1464, 364] on span "Dev Completed H1, 2 and 3s and FAQs font updated to Comfortaa, H4-H6 font updat…" at bounding box center [1437, 388] width 207 height 81
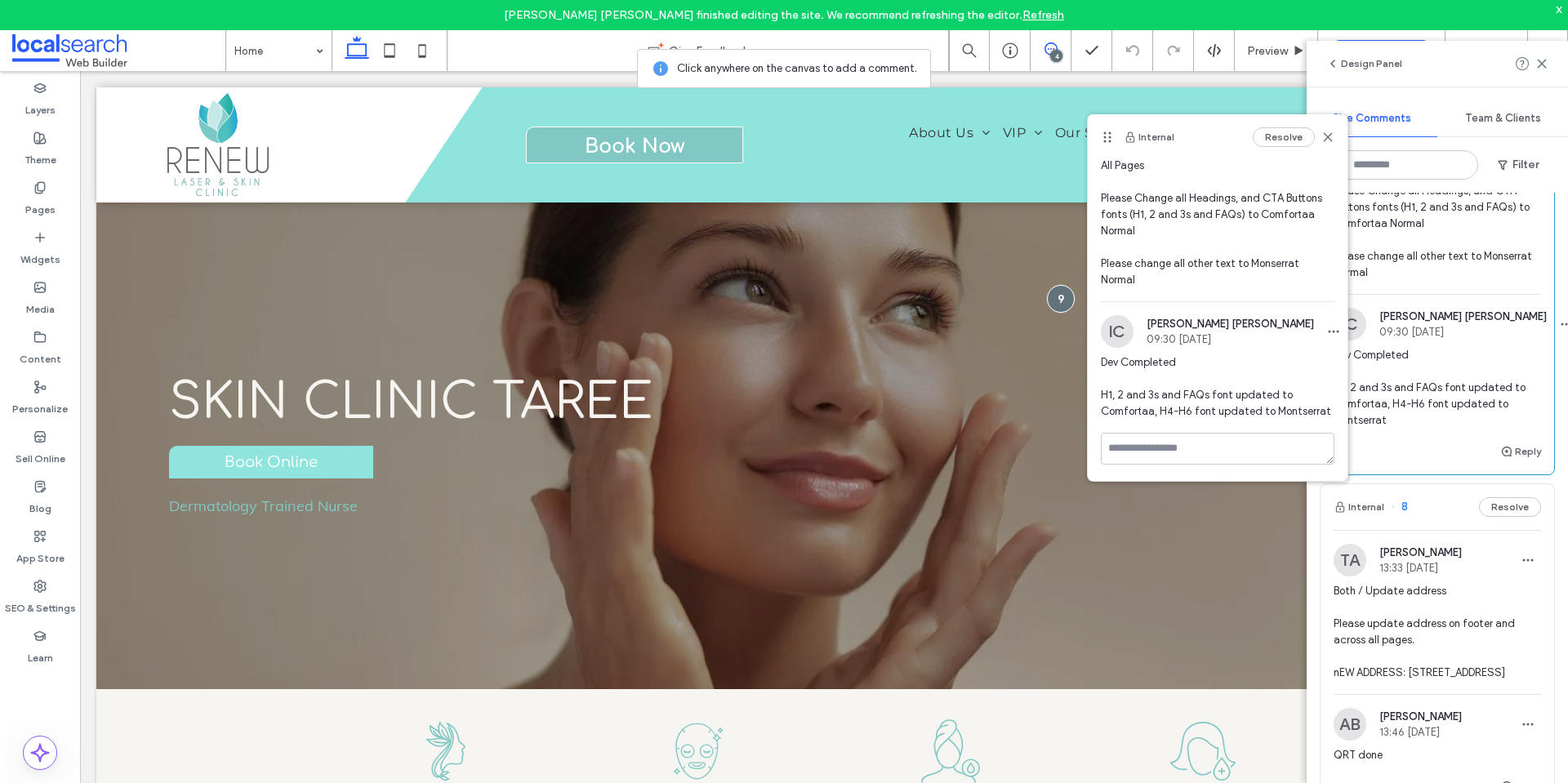
scroll to position [75, 0]
click at [35, 165] on label "Theme" at bounding box center [41, 156] width 32 height 23
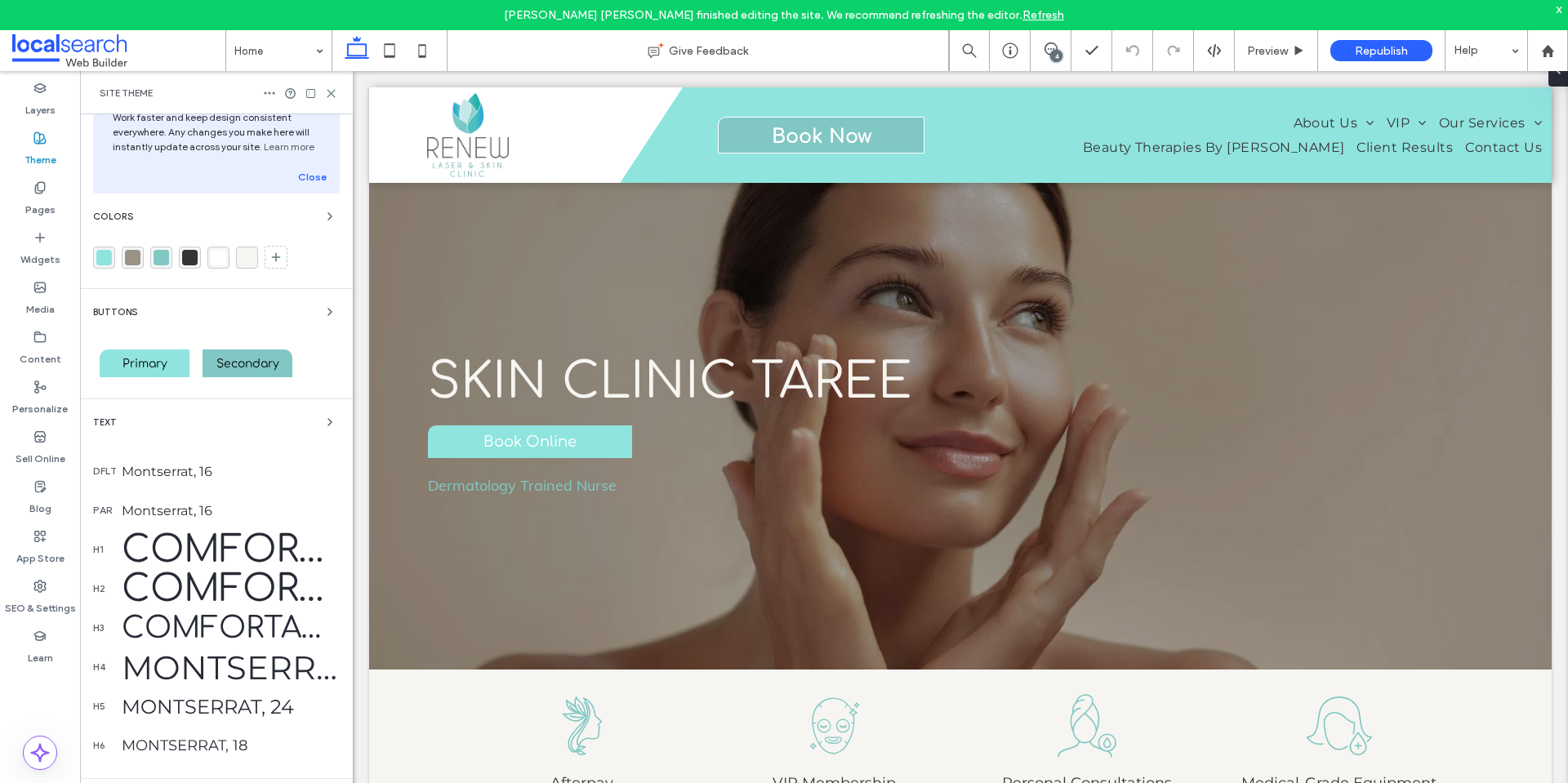
scroll to position [81, 0]
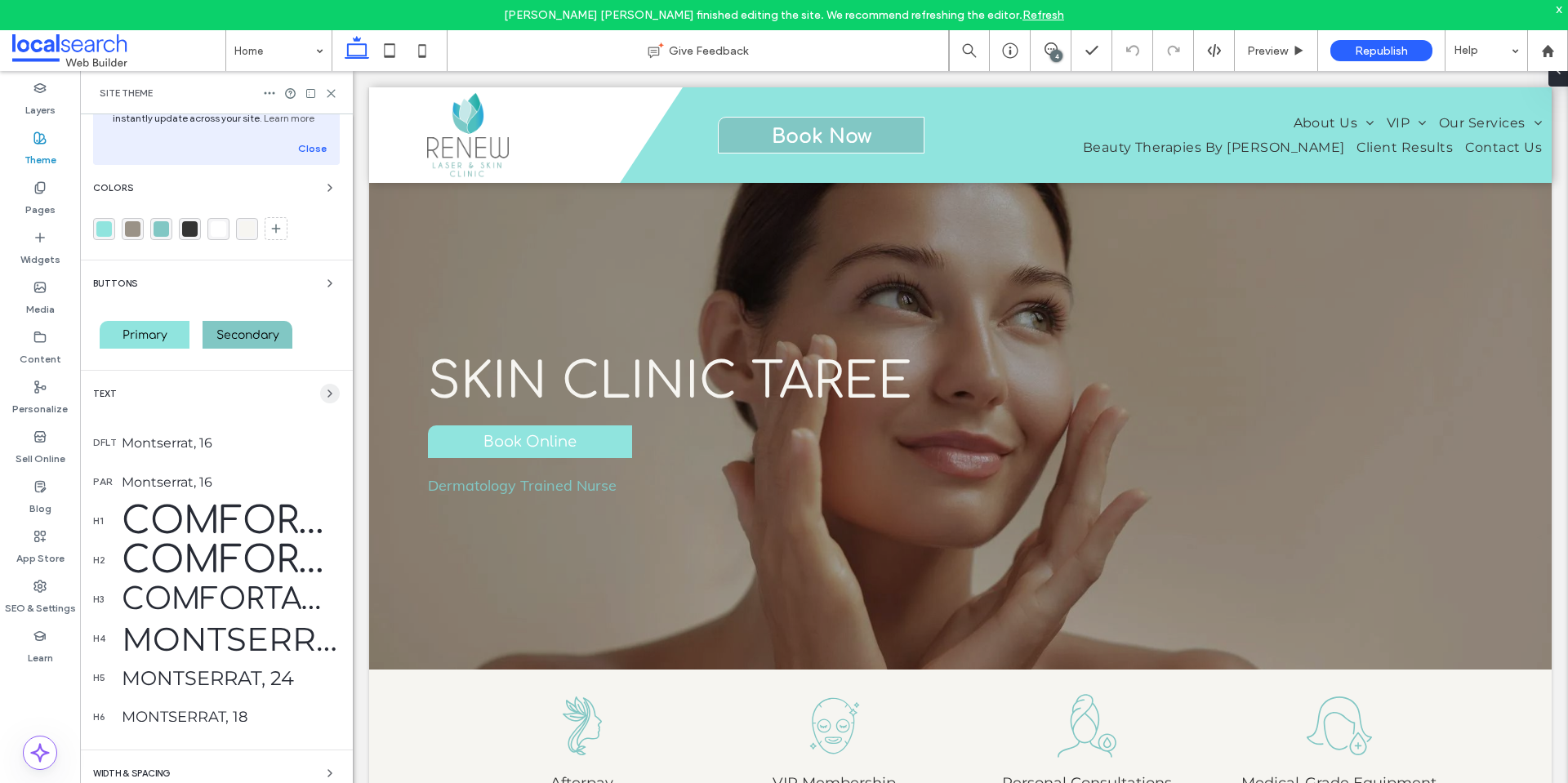
click at [324, 390] on icon "button" at bounding box center [330, 394] width 13 height 13
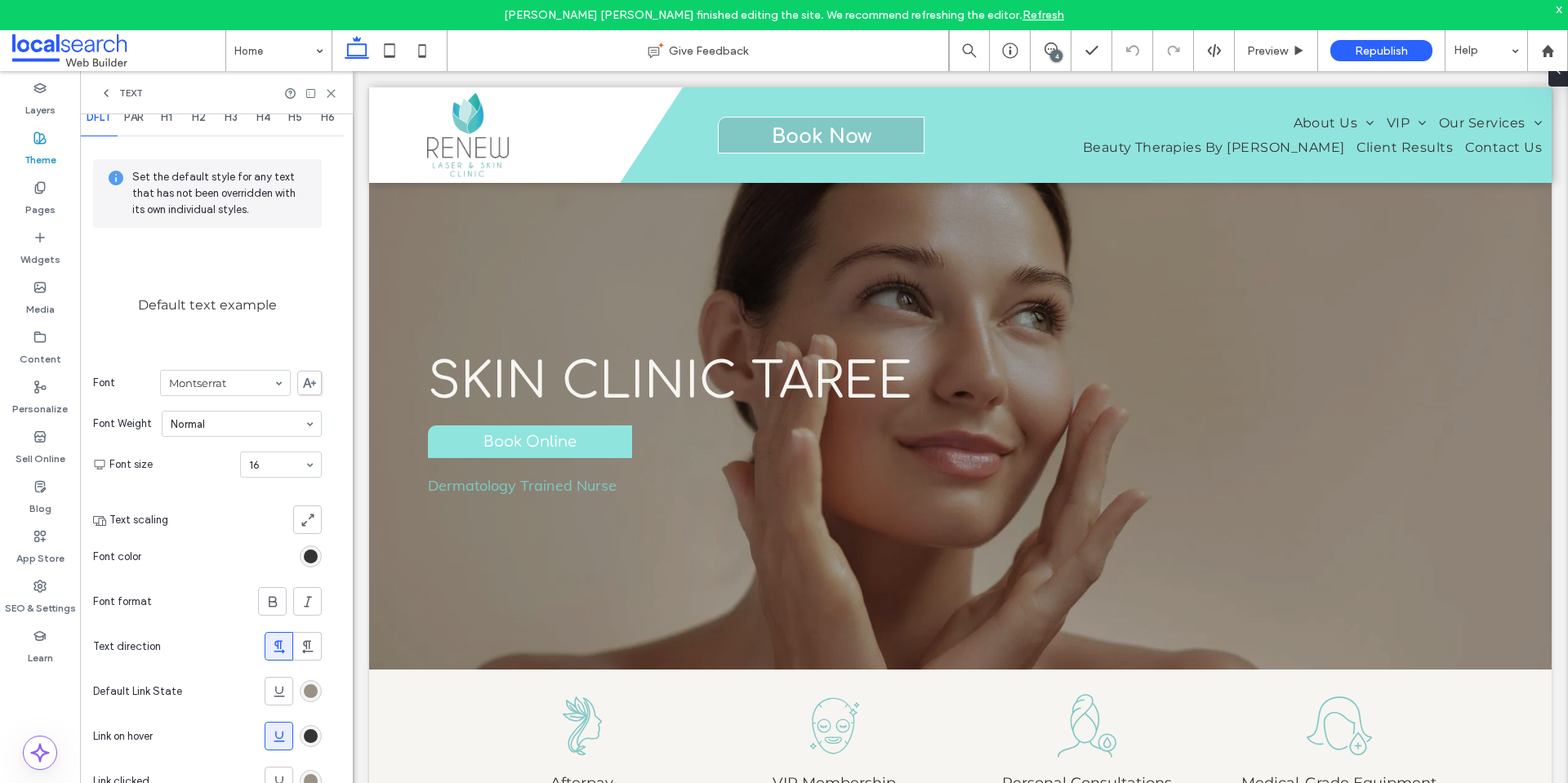
scroll to position [0, 0]
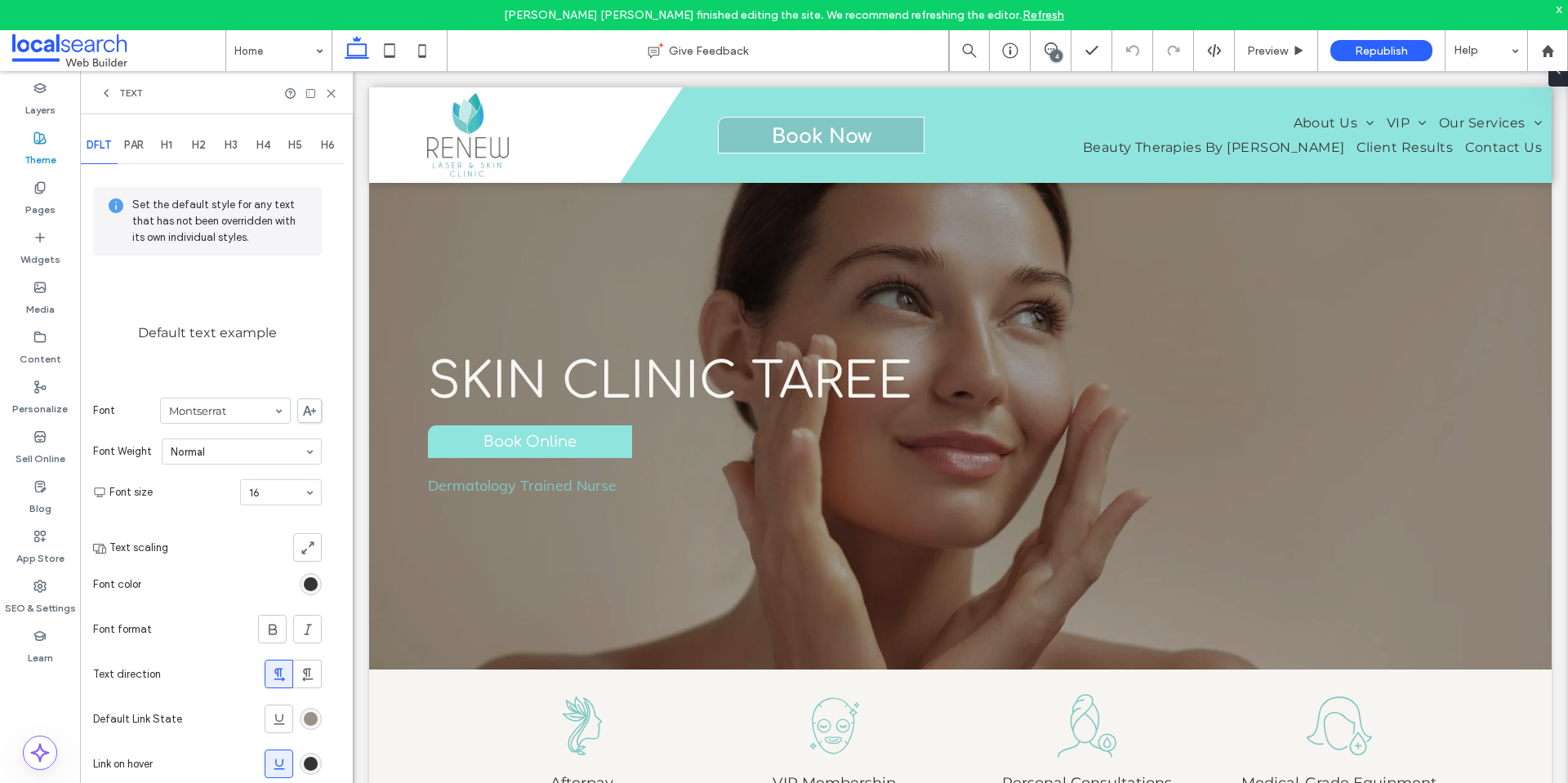
click at [144, 137] on div "PAR" at bounding box center [134, 145] width 33 height 36
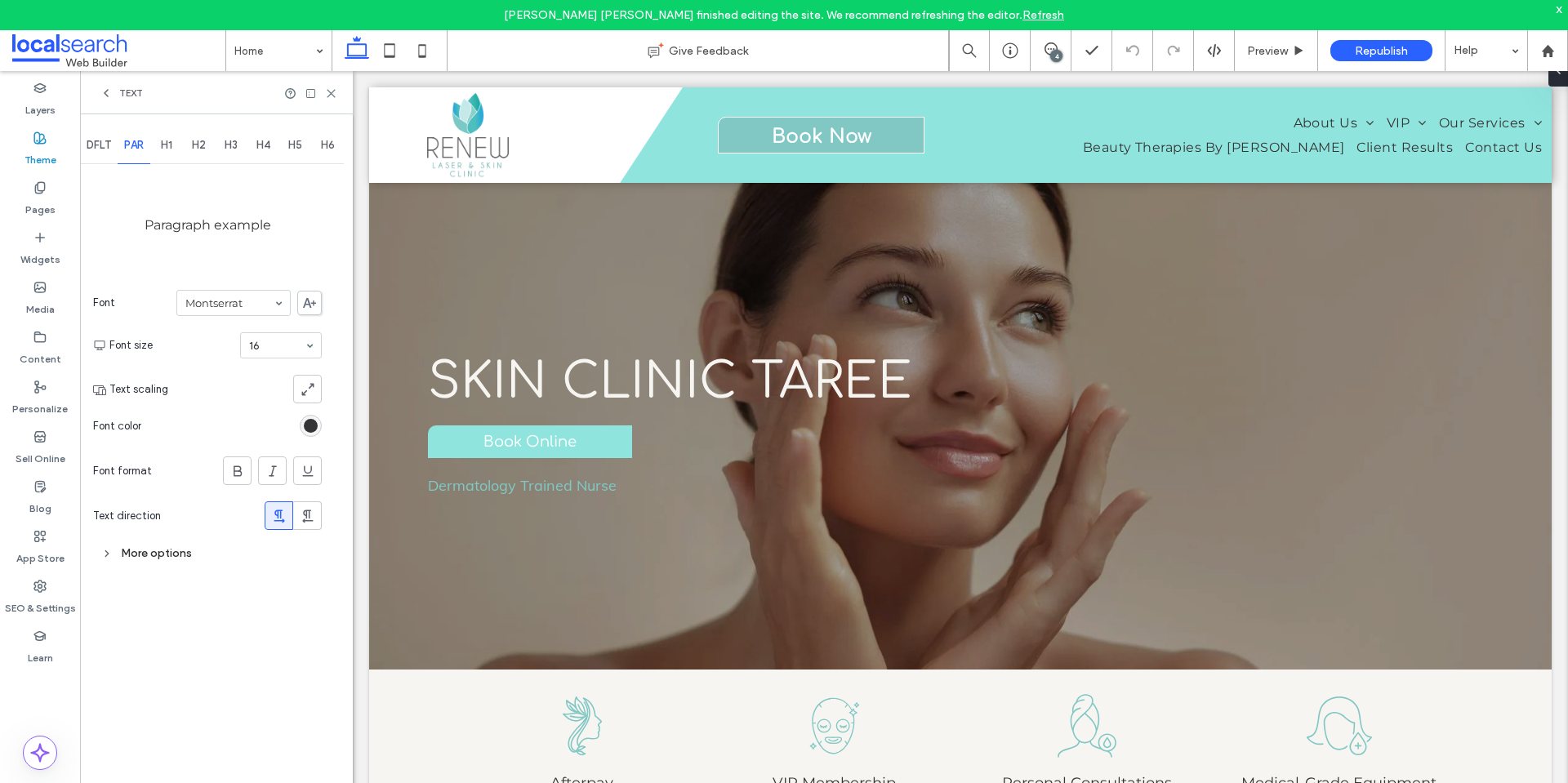
click at [173, 143] on span "H1" at bounding box center [166, 145] width 12 height 13
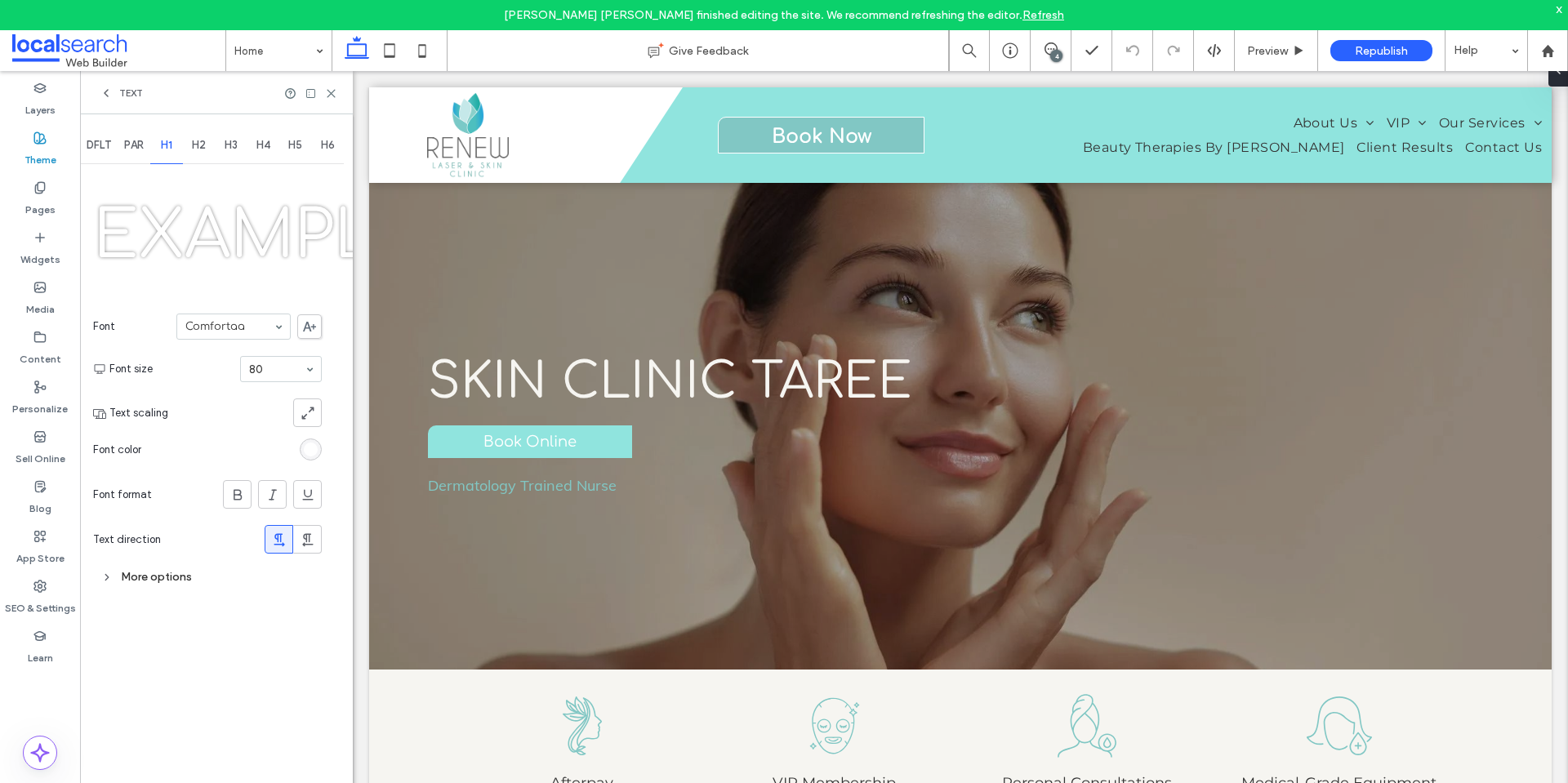
click at [206, 145] on span "H2" at bounding box center [199, 145] width 14 height 13
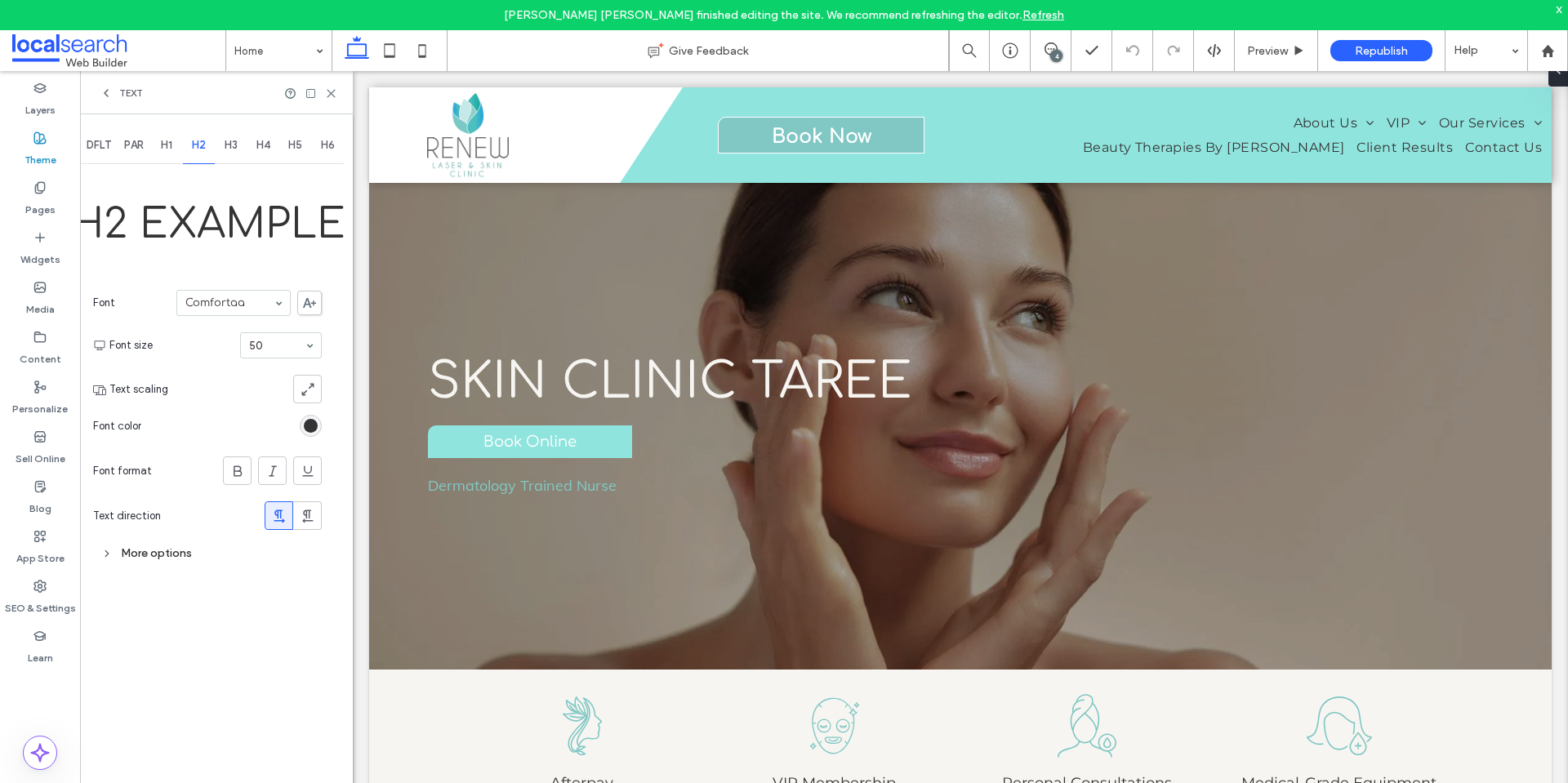
click at [247, 145] on div "H3" at bounding box center [231, 145] width 33 height 36
click at [264, 144] on span "H4" at bounding box center [264, 145] width 14 height 13
click at [294, 143] on span "H5" at bounding box center [296, 145] width 14 height 13
click at [329, 142] on span "H6" at bounding box center [328, 145] width 14 height 13
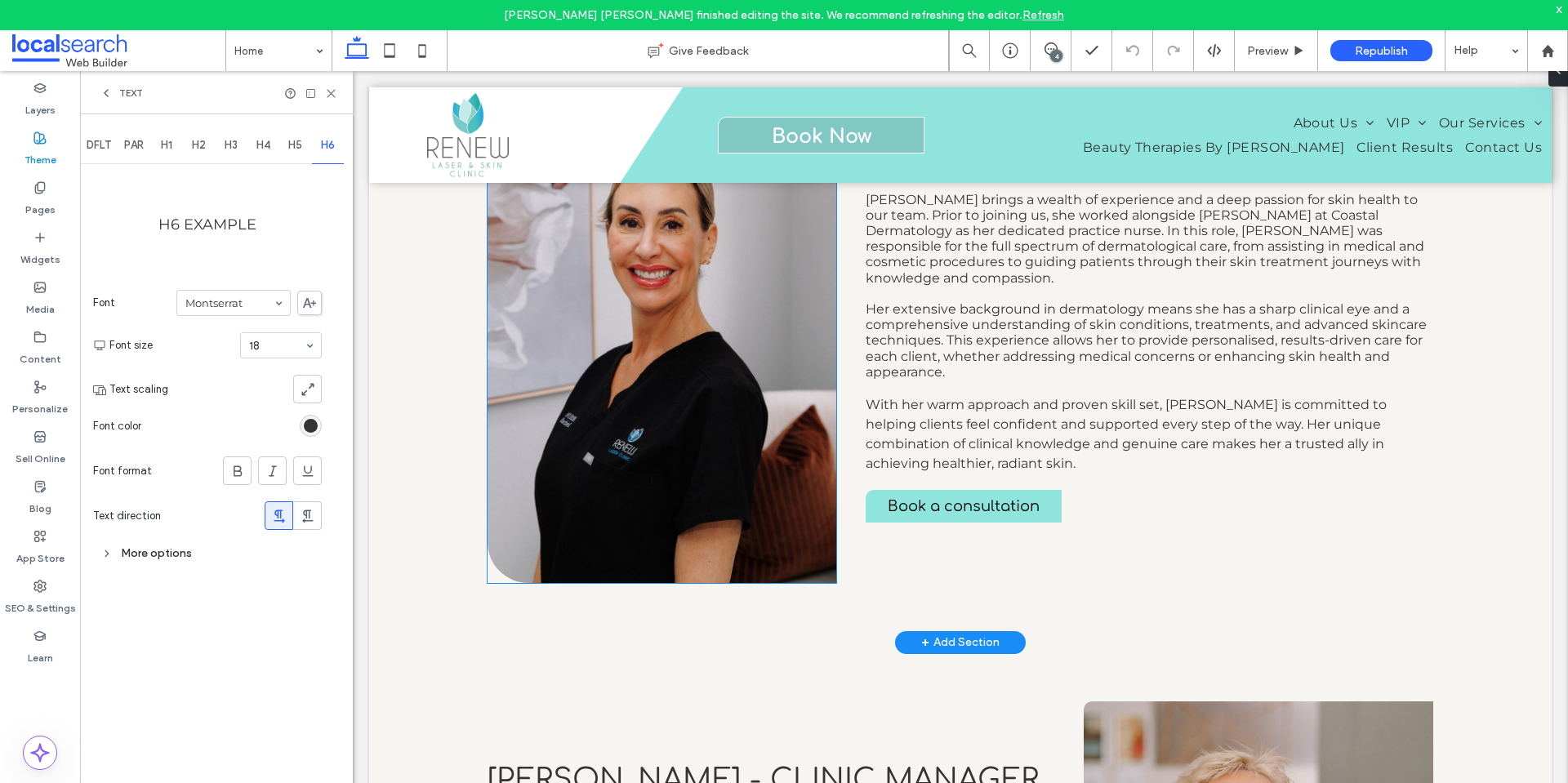
scroll to position [2553, 0]
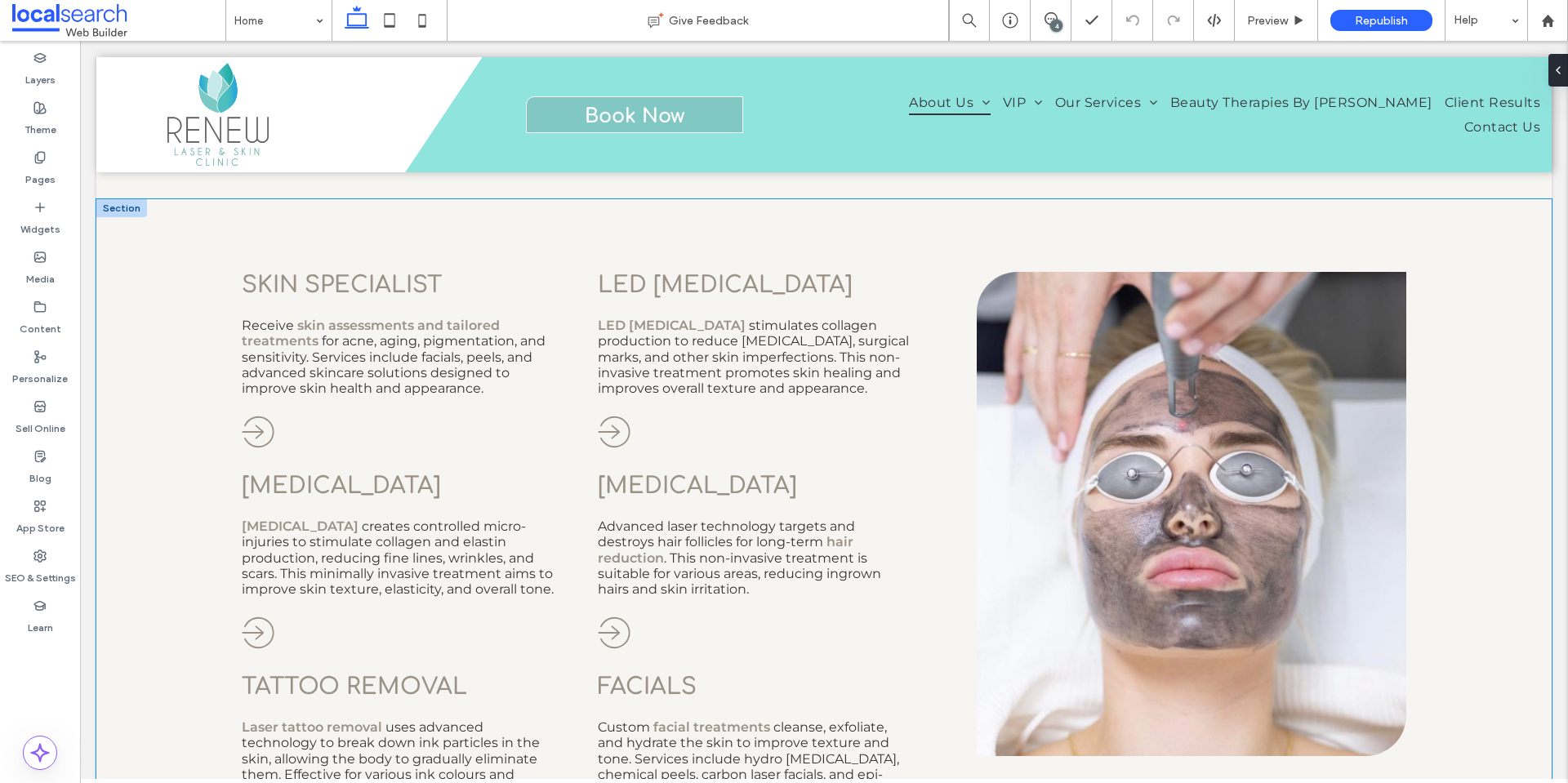
scroll to position [817, 0]
